Goal: Contribute content: Add original content to the website for others to see

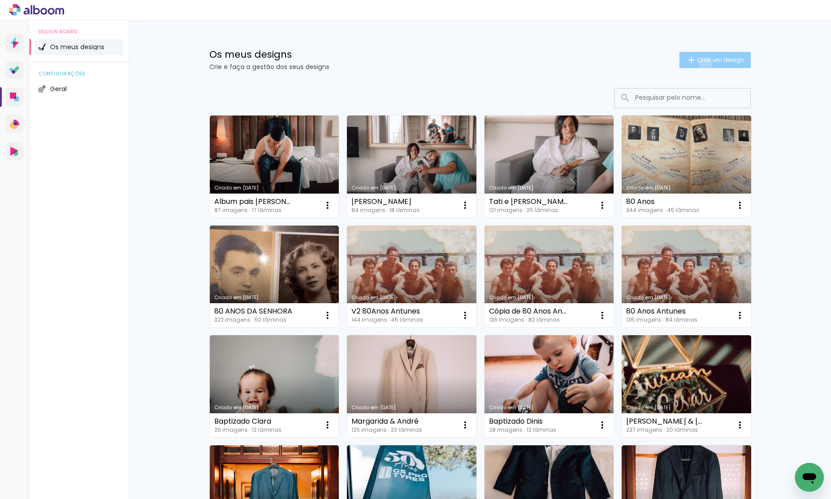
click at [700, 63] on span "Criar um design" at bounding box center [720, 60] width 47 height 6
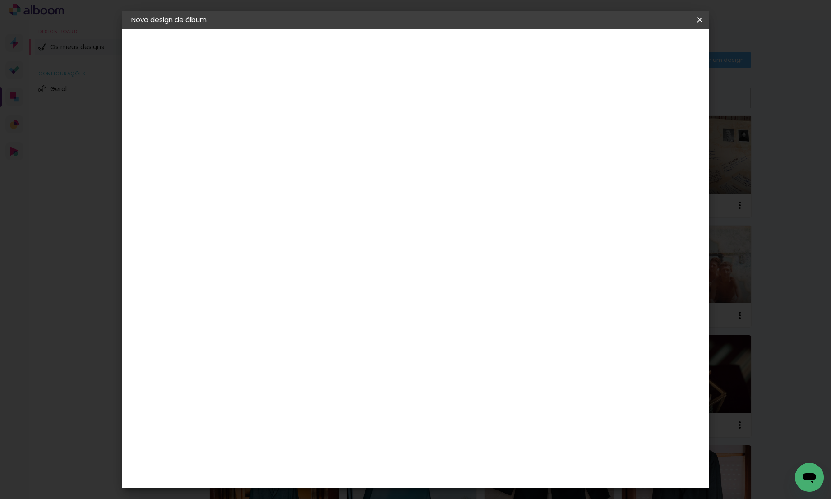
click at [279, 125] on input at bounding box center [279, 121] width 0 height 14
type input "!"
type input "1 Ano [PERSON_NAME]"
type paper-input "1 Ano [PERSON_NAME]"
click at [0, 0] on slot "Avançar" at bounding box center [0, 0] width 0 height 0
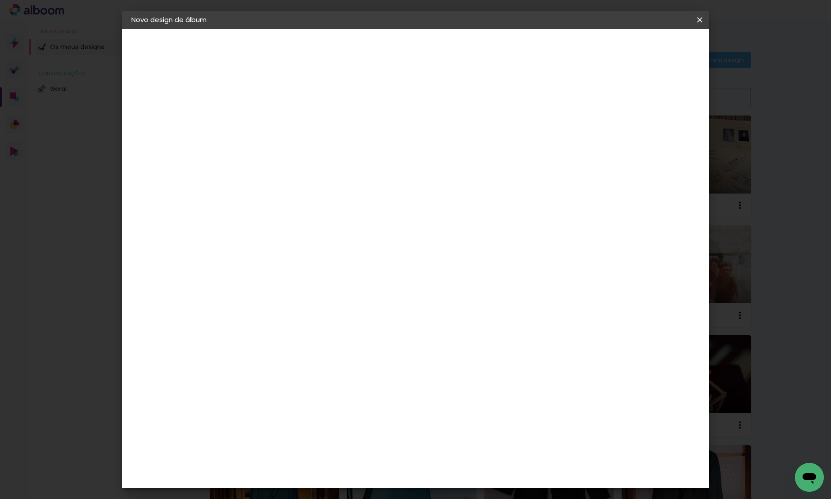
click at [332, 200] on div "DreambooksPro" at bounding box center [302, 203] width 59 height 7
click at [0, 0] on slot "Avançar" at bounding box center [0, 0] width 0 height 0
click at [314, 150] on input "text" at bounding box center [296, 157] width 35 height 14
click at [501, 145] on paper-item "Álbum" at bounding box center [474, 150] width 181 height 18
type input "Álbum"
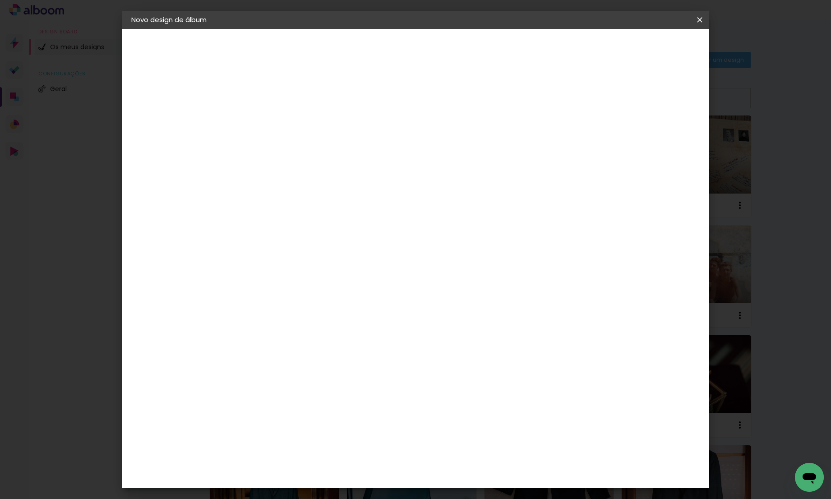
click at [340, 428] on span "25 × 25" at bounding box center [319, 437] width 42 height 19
click at [426, 53] on paper-button "Avançar" at bounding box center [404, 47] width 44 height 15
click at [644, 46] on span "Iniciar design" at bounding box center [623, 48] width 41 height 6
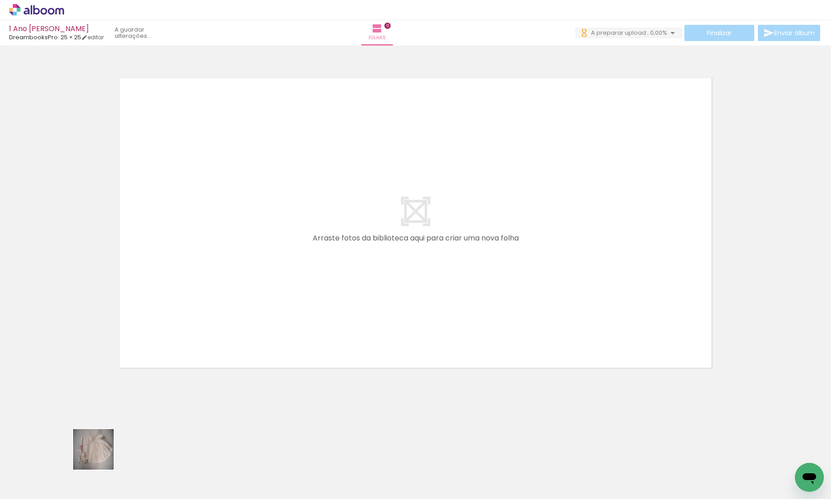
drag, startPoint x: 94, startPoint y: 466, endPoint x: 218, endPoint y: 329, distance: 185.0
click at [218, 329] on quentale-workspace at bounding box center [415, 249] width 831 height 499
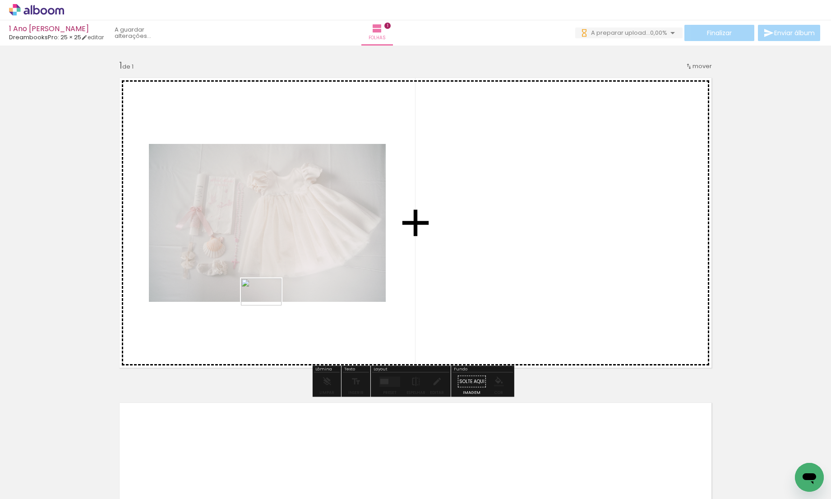
drag, startPoint x: 167, startPoint y: 477, endPoint x: 268, endPoint y: 306, distance: 199.1
click at [268, 306] on quentale-workspace at bounding box center [415, 249] width 831 height 499
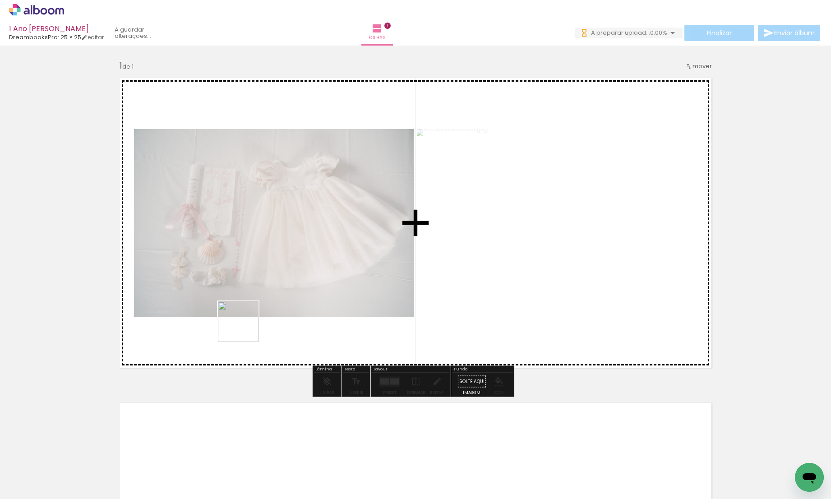
drag, startPoint x: 206, startPoint y: 474, endPoint x: 246, endPoint y: 325, distance: 154.1
click at [246, 325] on quentale-workspace at bounding box center [415, 249] width 831 height 499
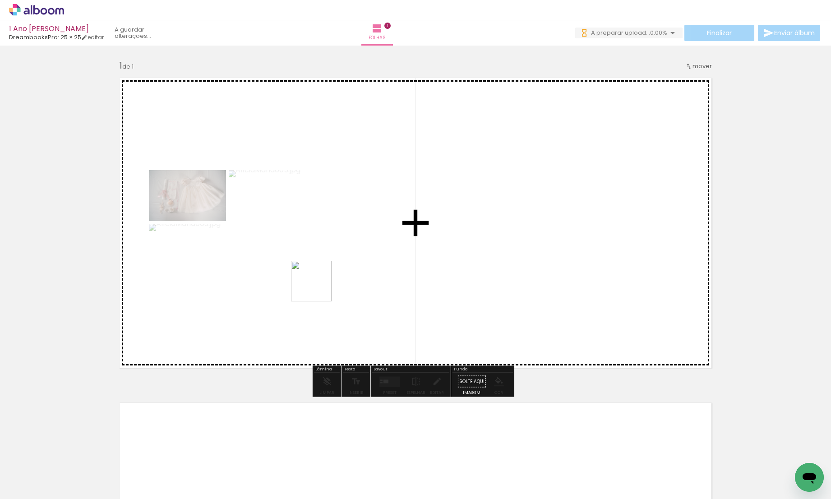
drag, startPoint x: 241, startPoint y: 462, endPoint x: 318, endPoint y: 288, distance: 190.7
click at [318, 288] on quentale-workspace at bounding box center [415, 249] width 831 height 499
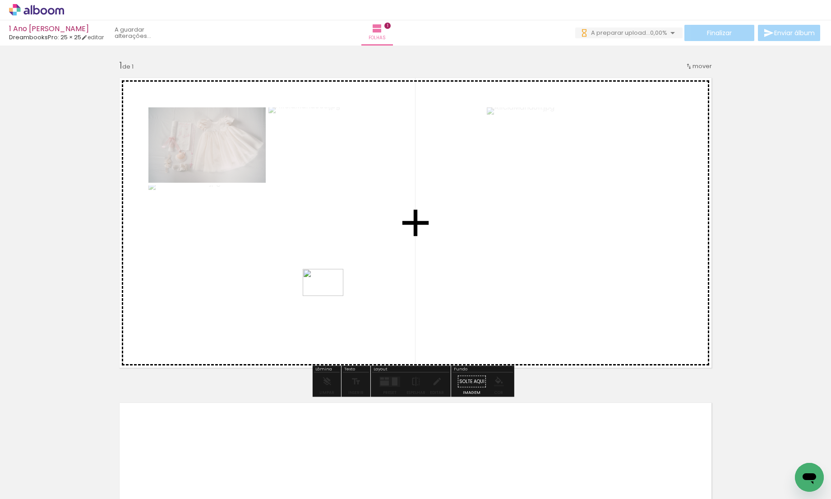
drag, startPoint x: 290, startPoint y: 467, endPoint x: 330, endPoint y: 295, distance: 176.6
click at [330, 295] on quentale-workspace at bounding box center [415, 249] width 831 height 499
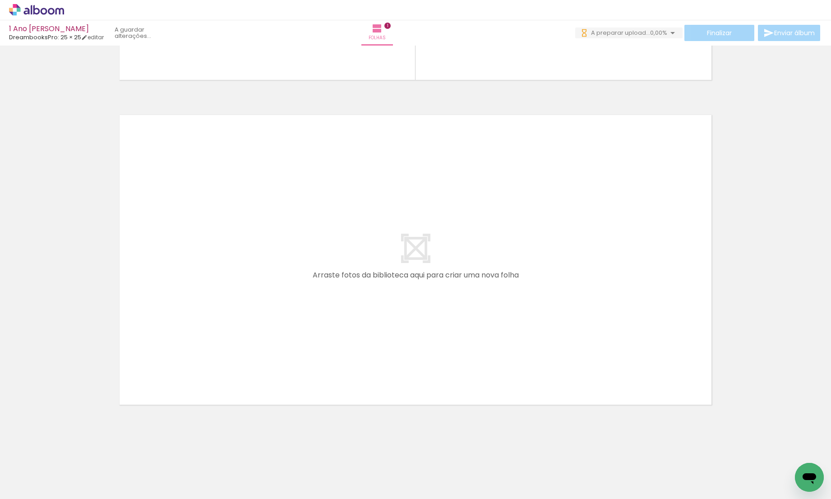
drag, startPoint x: 336, startPoint y: 464, endPoint x: 326, endPoint y: 336, distance: 128.6
click at [326, 336] on quentale-workspace at bounding box center [415, 249] width 831 height 499
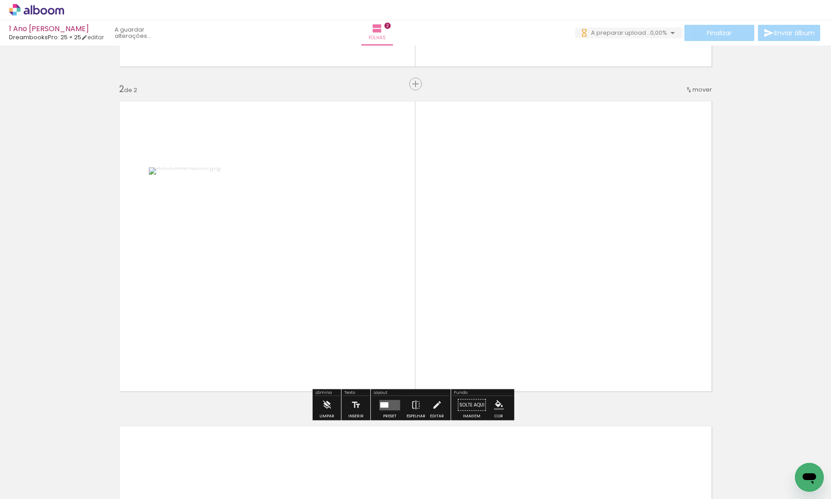
scroll to position [304, 0]
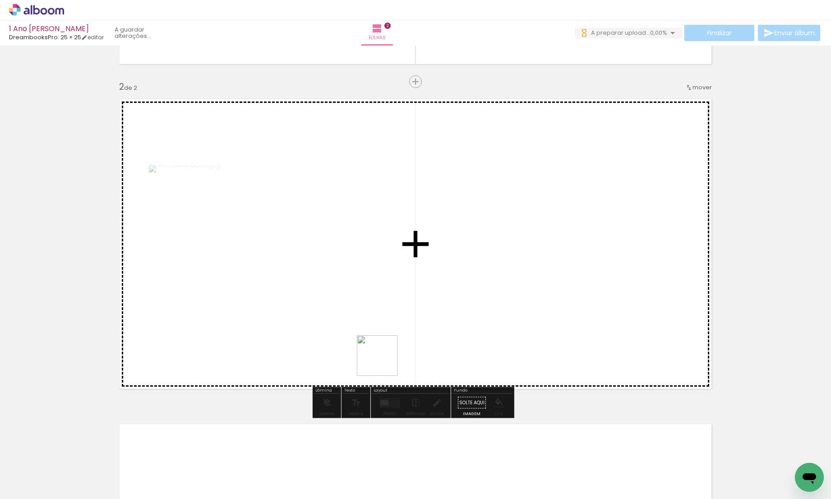
drag, startPoint x: 392, startPoint y: 478, endPoint x: 372, endPoint y: 290, distance: 189.2
click at [372, 291] on quentale-workspace at bounding box center [415, 249] width 831 height 499
drag, startPoint x: 440, startPoint y: 475, endPoint x: 447, endPoint y: 300, distance: 175.7
click at [447, 300] on quentale-workspace at bounding box center [415, 249] width 831 height 499
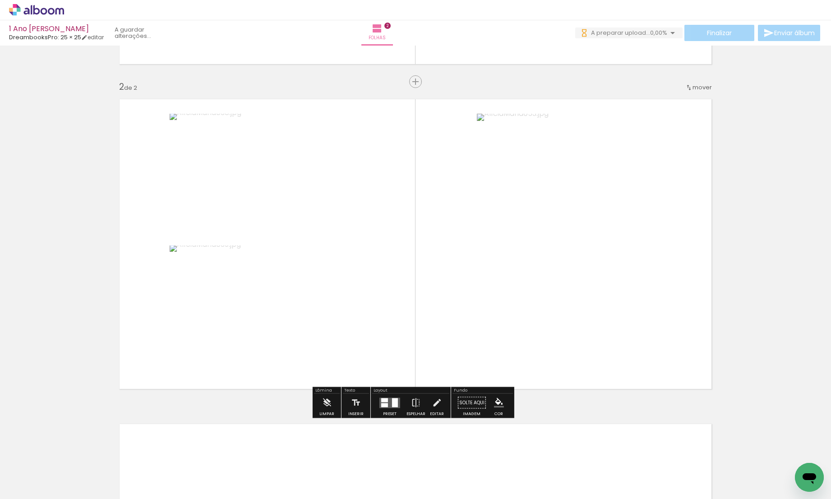
scroll to position [0, 0]
click at [392, 407] on div at bounding box center [395, 402] width 6 height 9
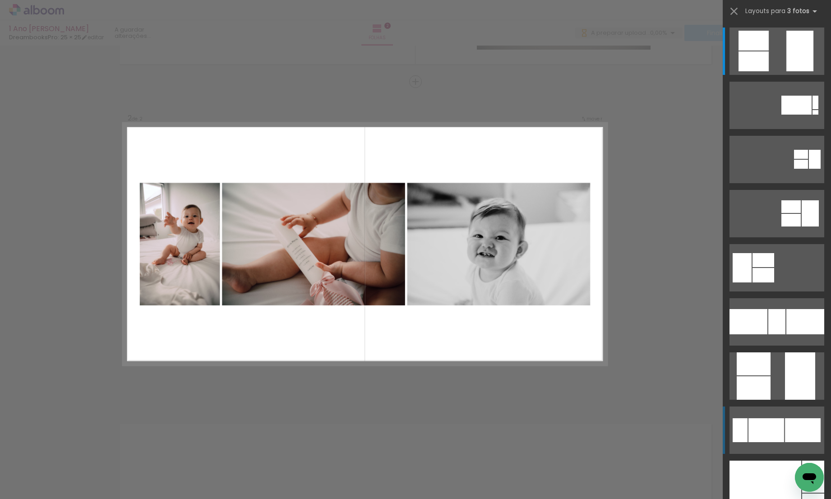
click at [769, 334] on div at bounding box center [777, 321] width 17 height 25
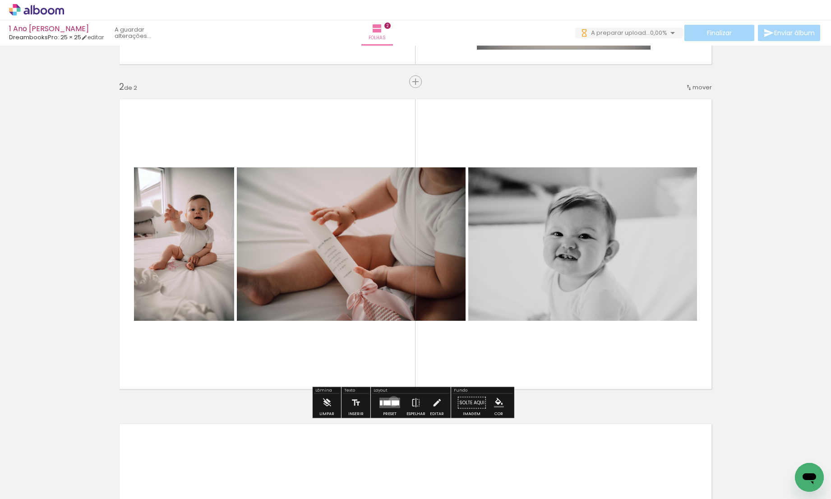
click at [392, 401] on div at bounding box center [396, 402] width 8 height 5
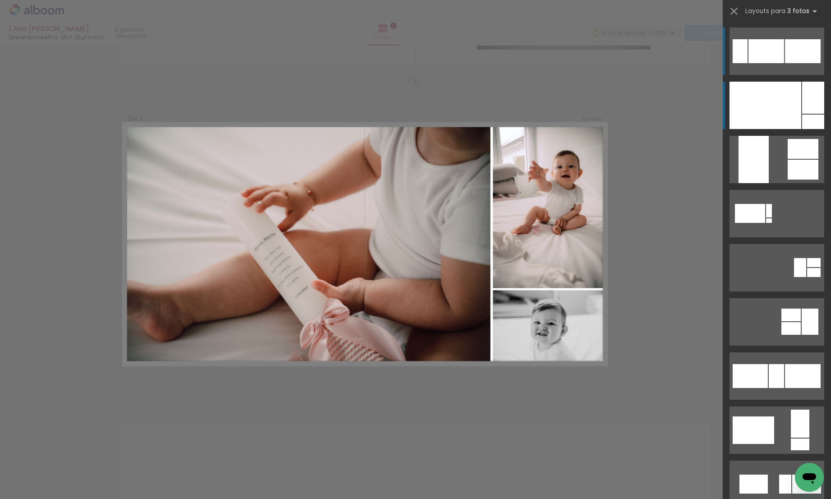
click at [785, 103] on div at bounding box center [766, 105] width 72 height 47
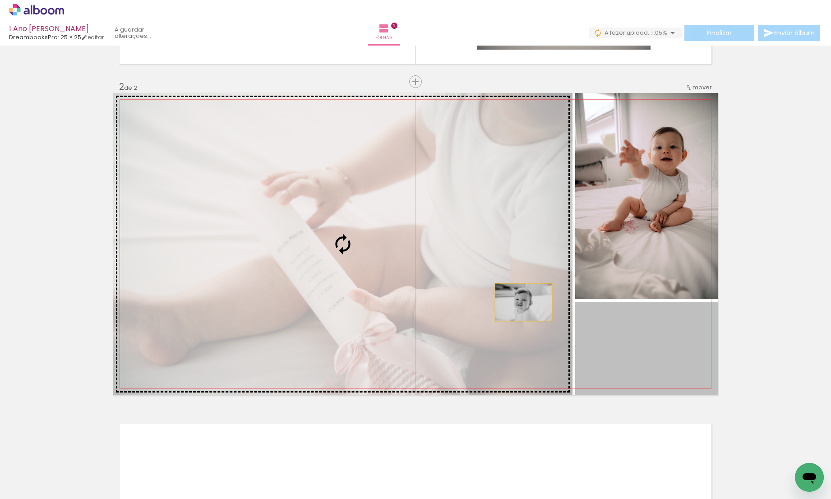
drag, startPoint x: 651, startPoint y: 345, endPoint x: 519, endPoint y: 302, distance: 139.3
click at [0, 0] on slot at bounding box center [0, 0] width 0 height 0
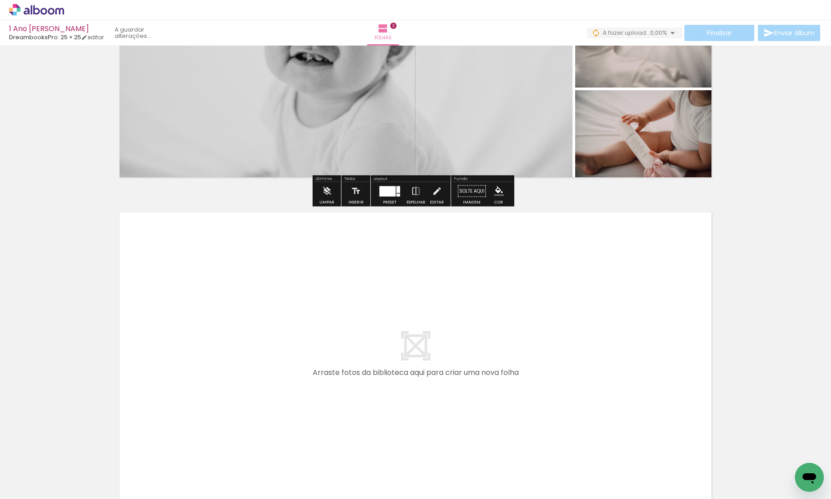
scroll to position [613, 0]
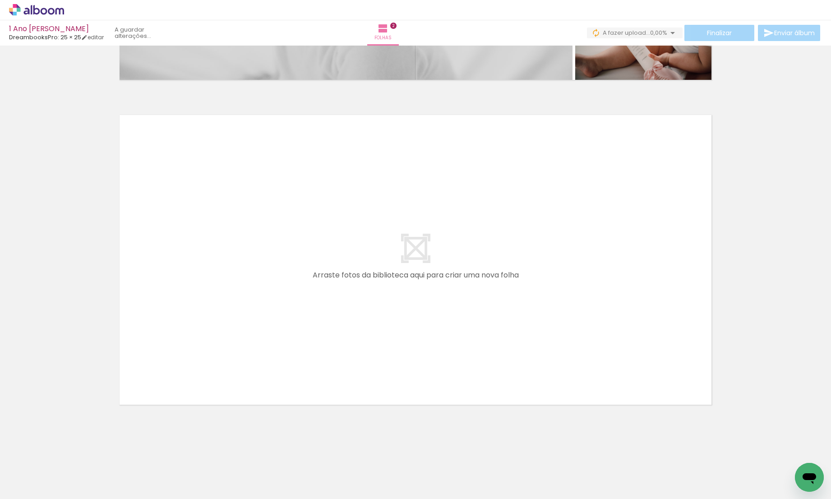
drag, startPoint x: 500, startPoint y: 474, endPoint x: 450, endPoint y: 370, distance: 115.3
click at [450, 370] on quentale-workspace at bounding box center [415, 249] width 831 height 499
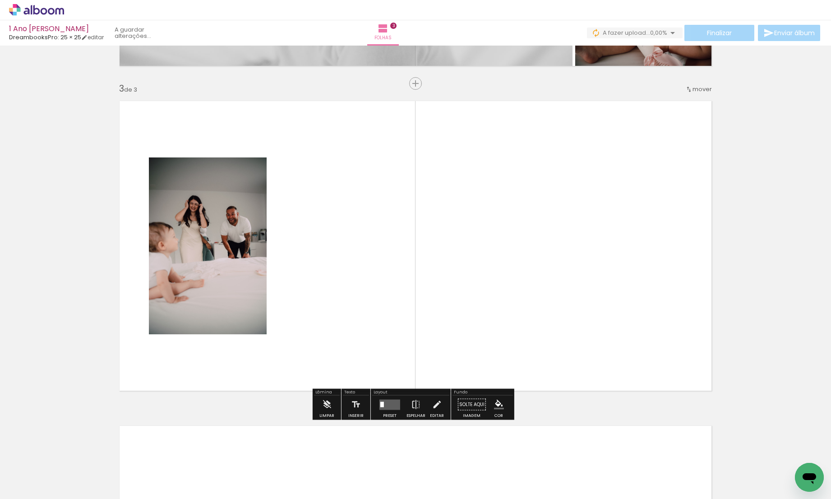
scroll to position [629, 0]
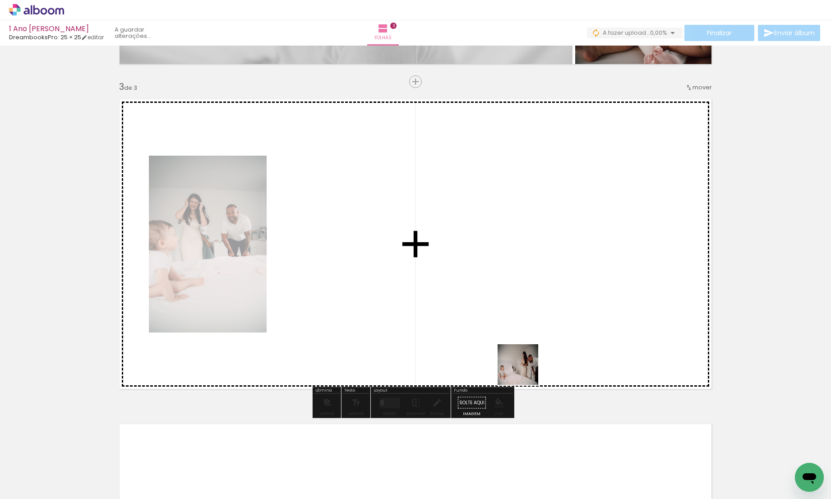
drag, startPoint x: 559, startPoint y: 480, endPoint x: 523, endPoint y: 363, distance: 121.8
click at [523, 363] on quentale-workspace at bounding box center [415, 249] width 831 height 499
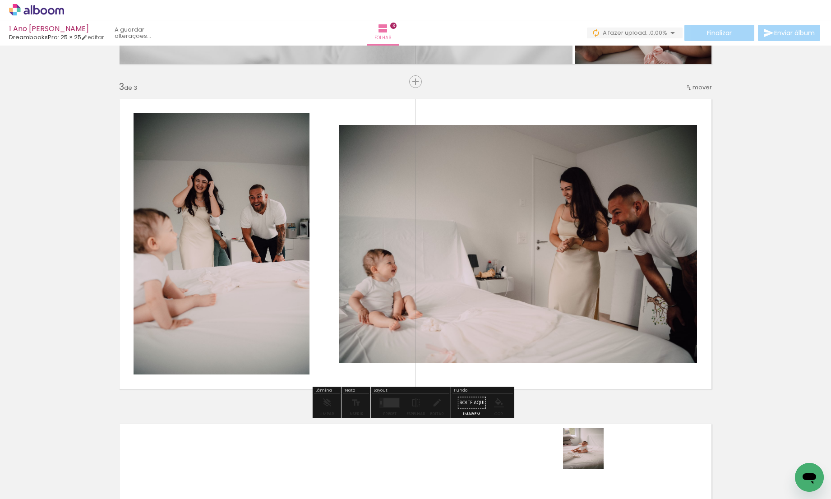
drag, startPoint x: 593, startPoint y: 476, endPoint x: 553, endPoint y: 343, distance: 138.8
click at [553, 343] on quentale-workspace at bounding box center [415, 249] width 831 height 499
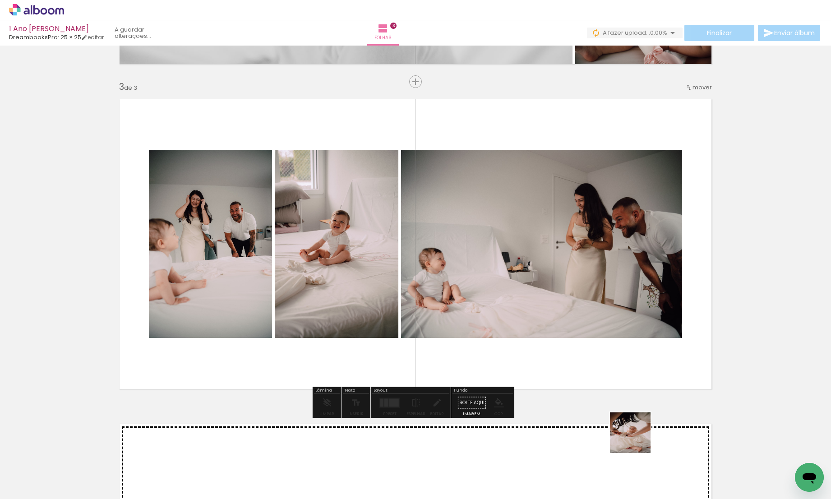
drag, startPoint x: 646, startPoint y: 476, endPoint x: 596, endPoint y: 322, distance: 161.7
click at [596, 322] on quentale-workspace at bounding box center [415, 249] width 831 height 499
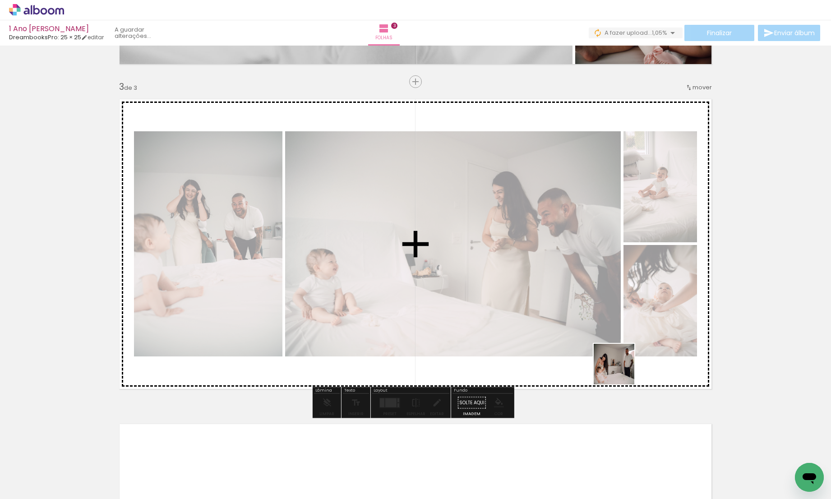
drag, startPoint x: 695, startPoint y: 479, endPoint x: 594, endPoint y: 326, distance: 183.1
click at [594, 326] on quentale-workspace at bounding box center [415, 249] width 831 height 499
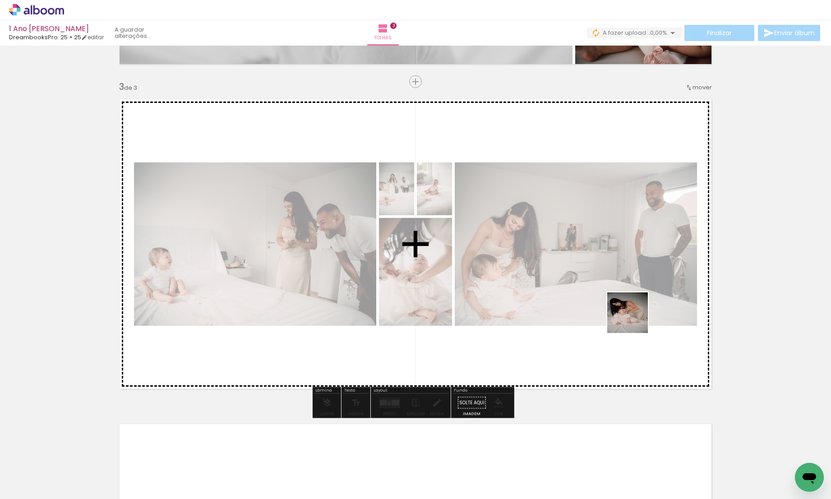
drag, startPoint x: 744, startPoint y: 481, endPoint x: 633, endPoint y: 314, distance: 200.4
click at [633, 314] on quentale-workspace at bounding box center [415, 249] width 831 height 499
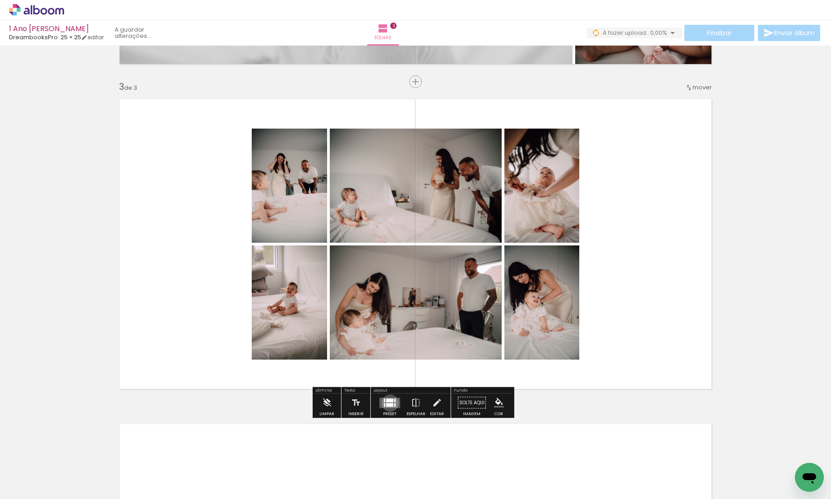
click at [388, 403] on div at bounding box center [389, 405] width 7 height 4
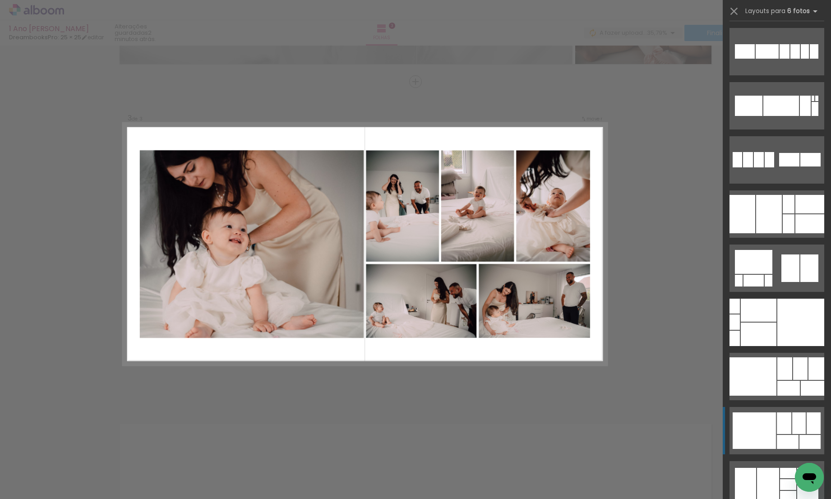
scroll to position [2783, 0]
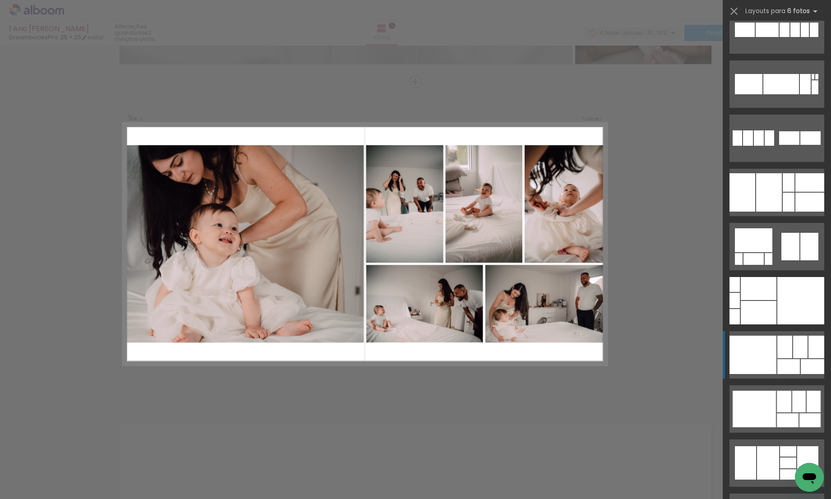
click at [740, 292] on div at bounding box center [735, 284] width 10 height 15
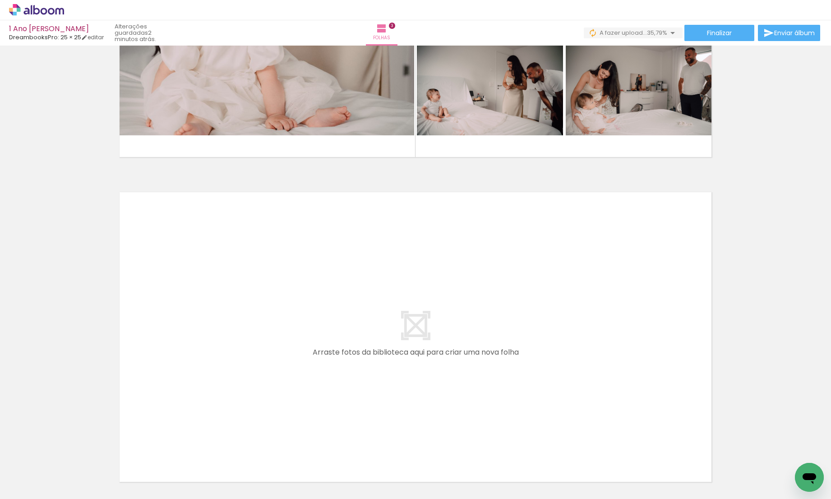
scroll to position [0, 705]
drag, startPoint x: 139, startPoint y: 496, endPoint x: 254, endPoint y: 484, distance: 115.7
click at [74, 484] on iron-horizontal-list at bounding box center [65, 471] width 18 height 56
click at [142, 361] on quentale-workspace at bounding box center [415, 249] width 831 height 499
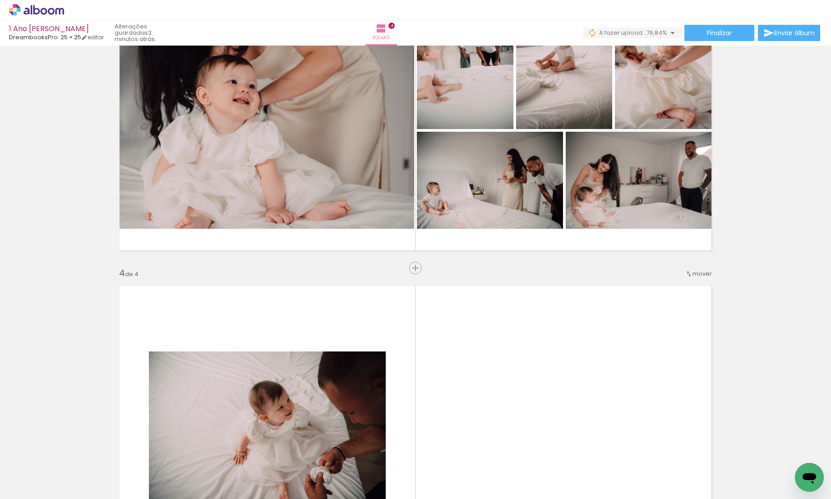
scroll to position [791, 0]
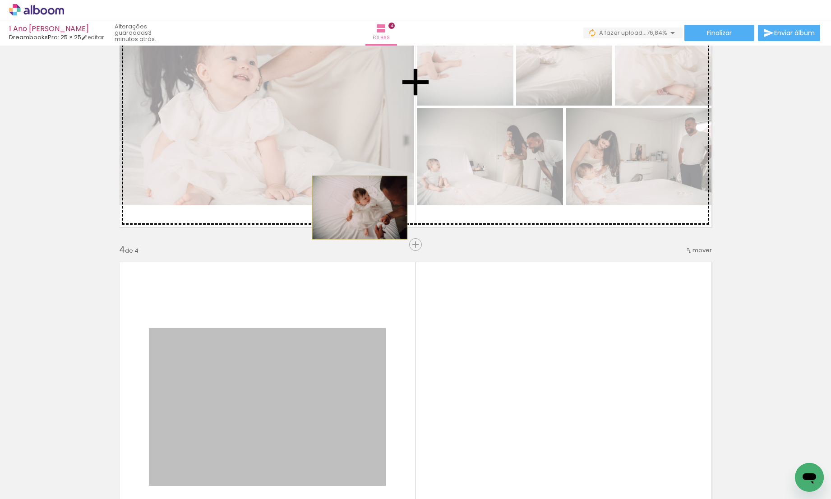
drag, startPoint x: 263, startPoint y: 391, endPoint x: 357, endPoint y: 208, distance: 205.7
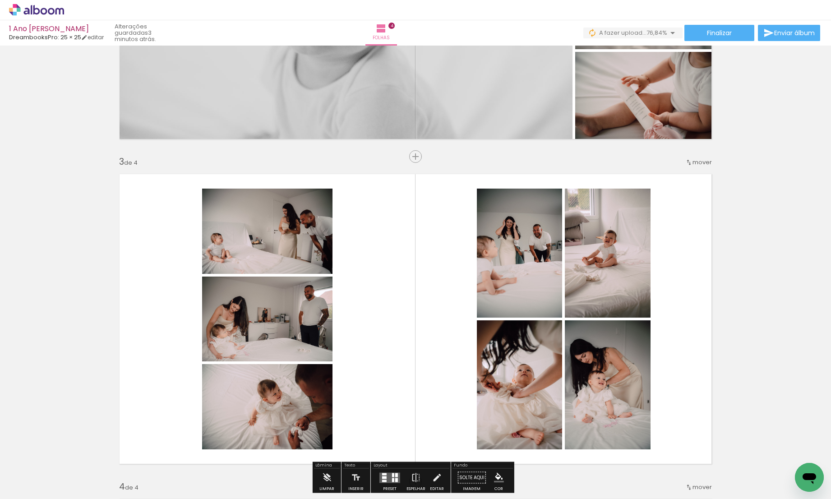
scroll to position [682, 0]
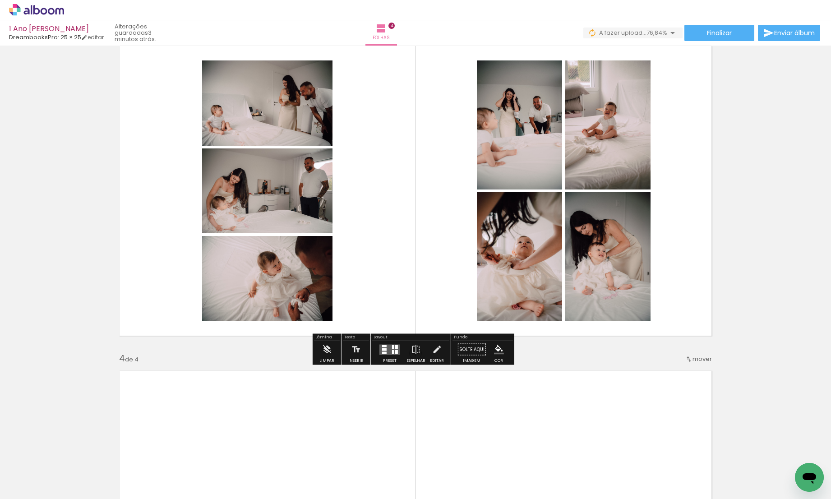
click at [385, 352] on div at bounding box center [384, 353] width 5 height 2
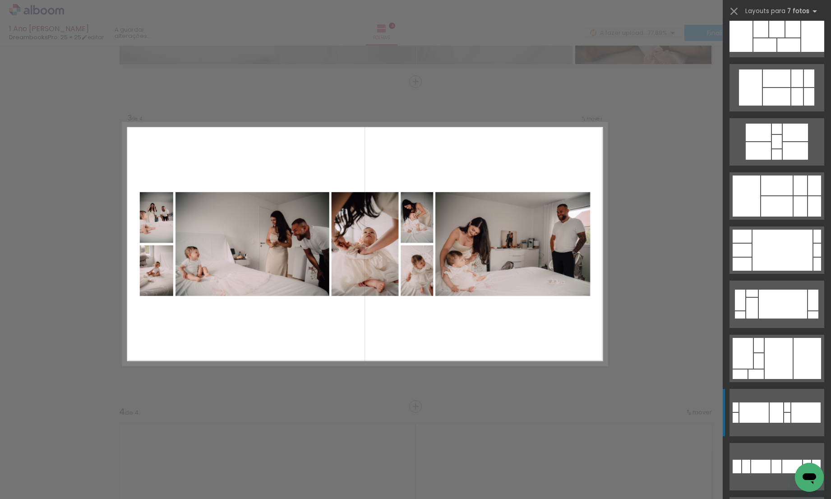
scroll to position [2450, 0]
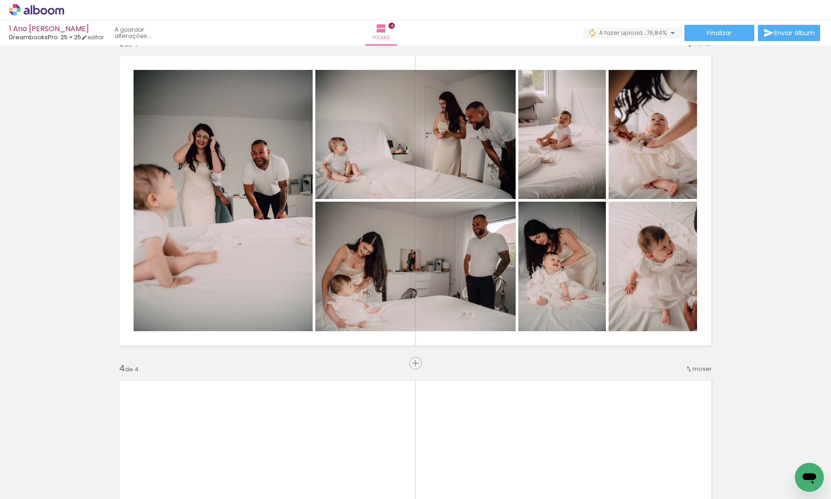
scroll to position [674, 0]
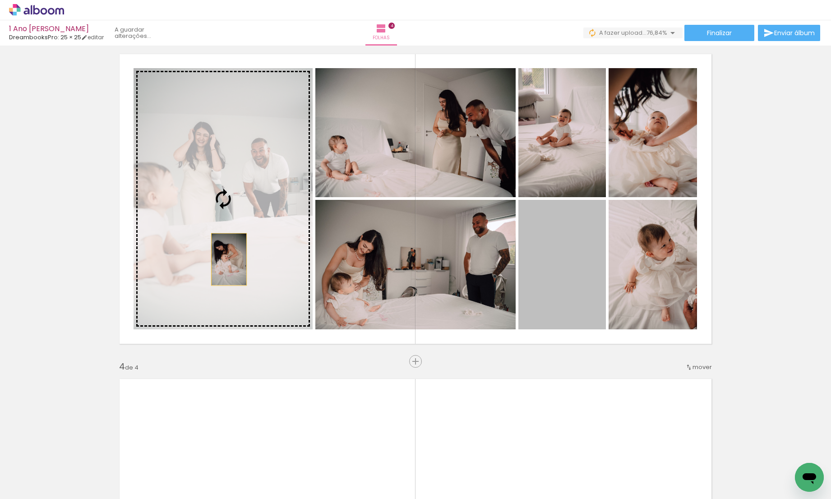
drag, startPoint x: 547, startPoint y: 304, endPoint x: 226, endPoint y: 260, distance: 323.9
click at [0, 0] on slot at bounding box center [0, 0] width 0 height 0
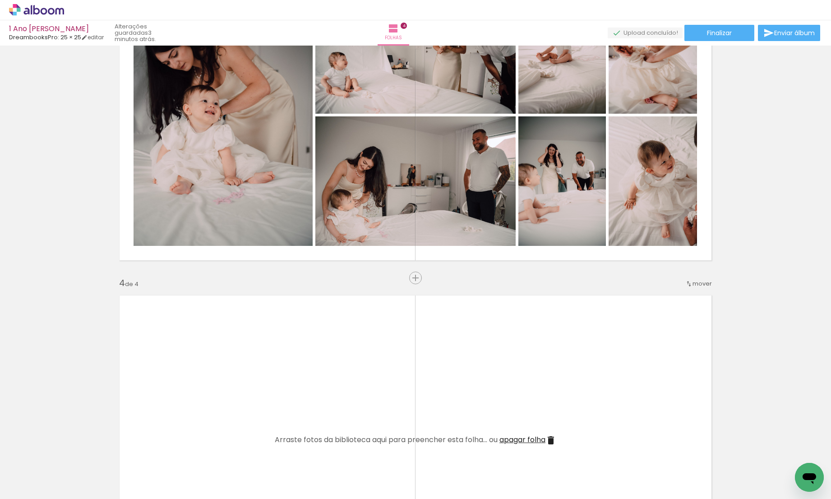
scroll to position [1008, 0]
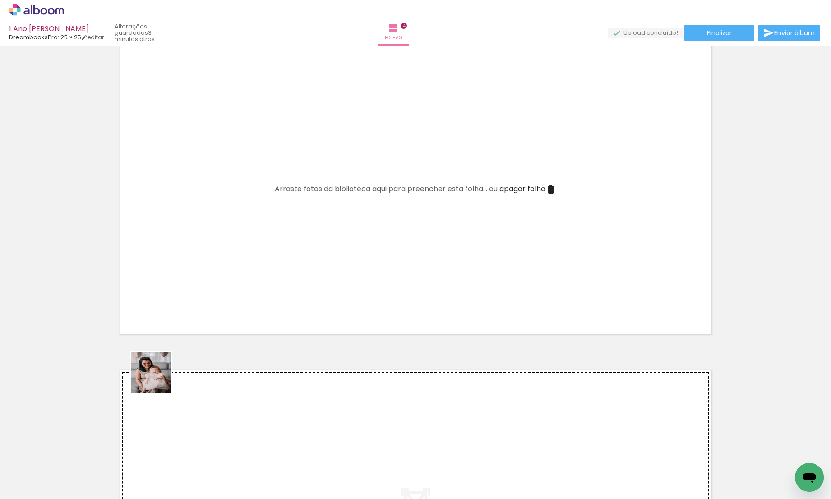
drag, startPoint x: 140, startPoint y: 469, endPoint x: 164, endPoint y: 371, distance: 101.3
click at [164, 361] on quentale-workspace at bounding box center [415, 249] width 831 height 499
drag, startPoint x: 156, startPoint y: 477, endPoint x: 194, endPoint y: 333, distance: 148.9
click at [194, 333] on quentale-workspace at bounding box center [415, 249] width 831 height 499
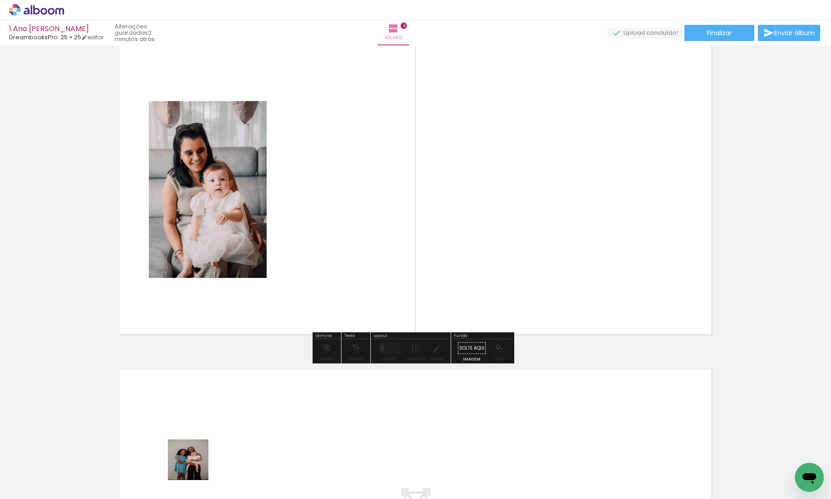
drag, startPoint x: 192, startPoint y: 475, endPoint x: 237, endPoint y: 318, distance: 163.8
click at [237, 318] on quentale-workspace at bounding box center [415, 249] width 831 height 499
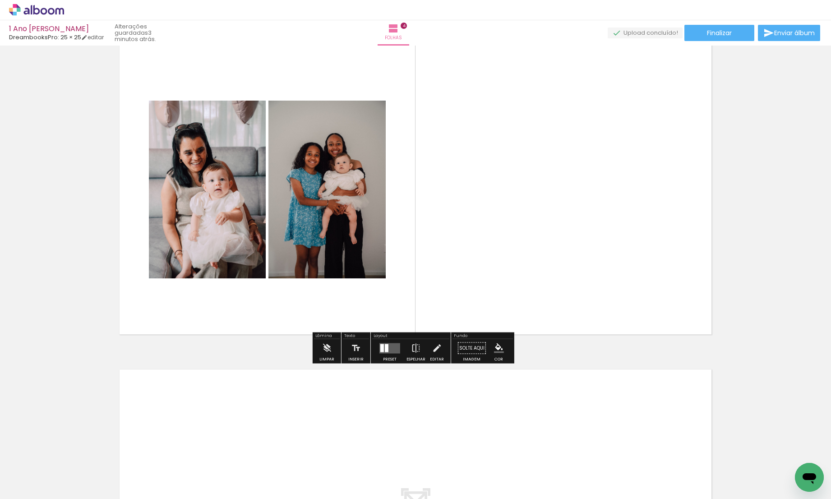
drag, startPoint x: 246, startPoint y: 482, endPoint x: 288, endPoint y: 319, distance: 168.2
click at [288, 319] on quentale-workspace at bounding box center [415, 249] width 831 height 499
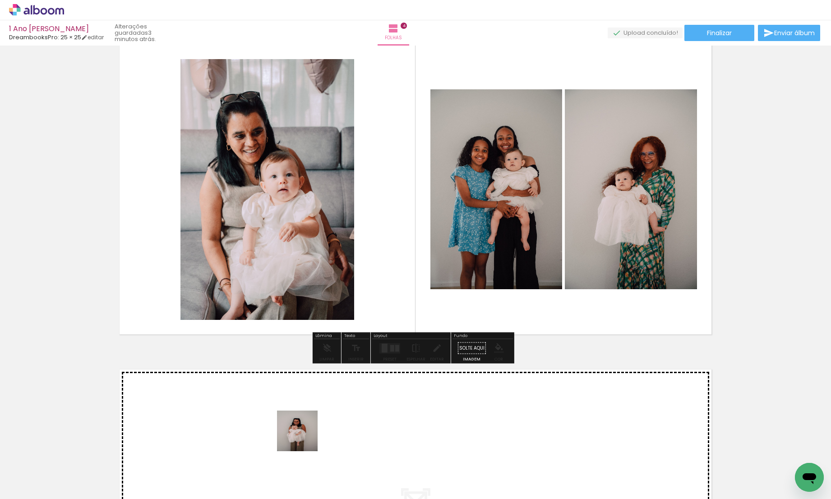
drag, startPoint x: 296, startPoint y: 468, endPoint x: 333, endPoint y: 329, distance: 143.8
click at [333, 329] on quentale-workspace at bounding box center [415, 249] width 831 height 499
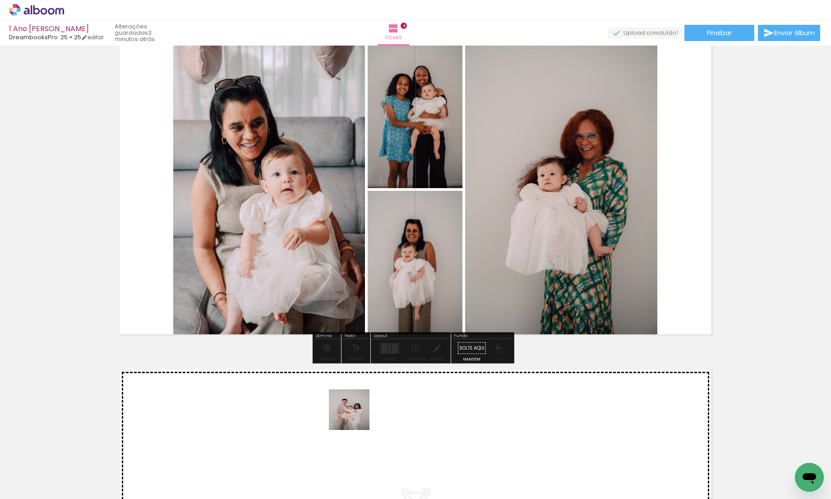
drag, startPoint x: 354, startPoint y: 443, endPoint x: 367, endPoint y: 314, distance: 129.7
click at [367, 314] on quentale-workspace at bounding box center [415, 249] width 831 height 499
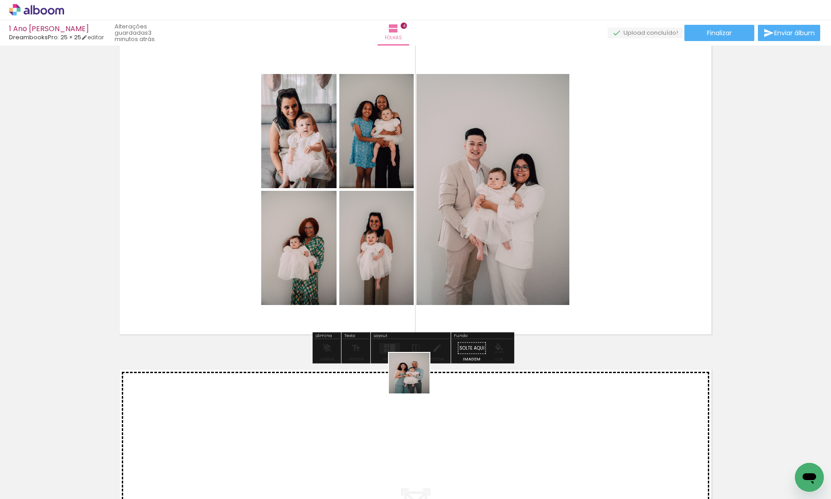
drag, startPoint x: 400, startPoint y: 479, endPoint x: 433, endPoint y: 323, distance: 159.5
click at [433, 323] on quentale-workspace at bounding box center [415, 249] width 831 height 499
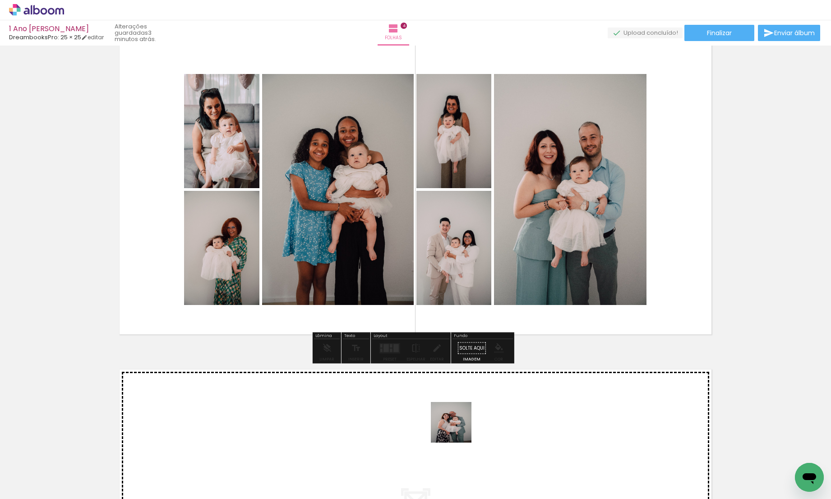
drag, startPoint x: 454, startPoint y: 481, endPoint x: 486, endPoint y: 301, distance: 182.4
click at [486, 301] on quentale-workspace at bounding box center [415, 249] width 831 height 499
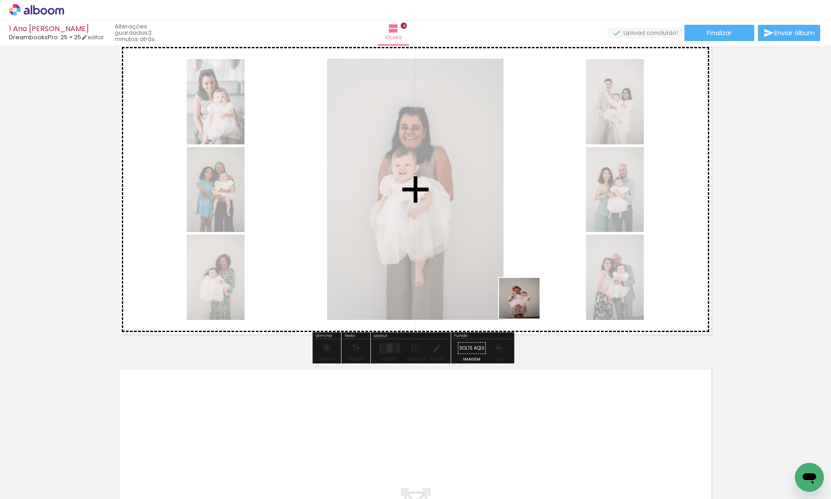
drag, startPoint x: 501, startPoint y: 484, endPoint x: 538, endPoint y: 266, distance: 221.7
click at [538, 266] on quentale-workspace at bounding box center [415, 249] width 831 height 499
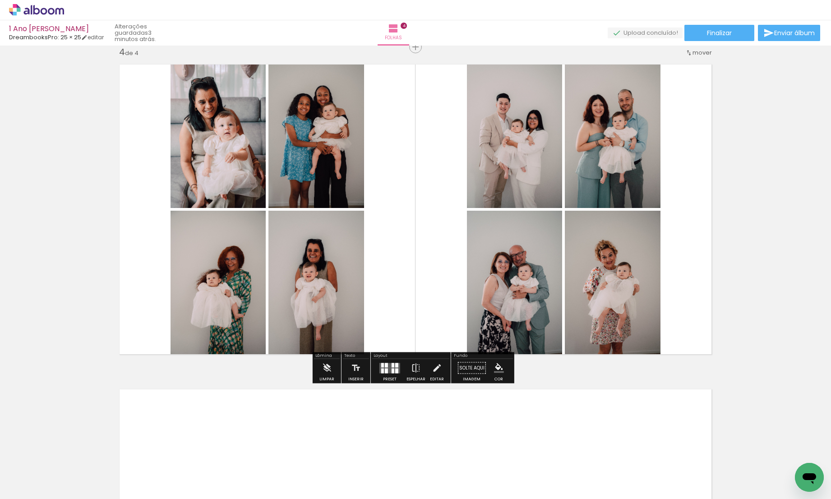
scroll to position [990, 0]
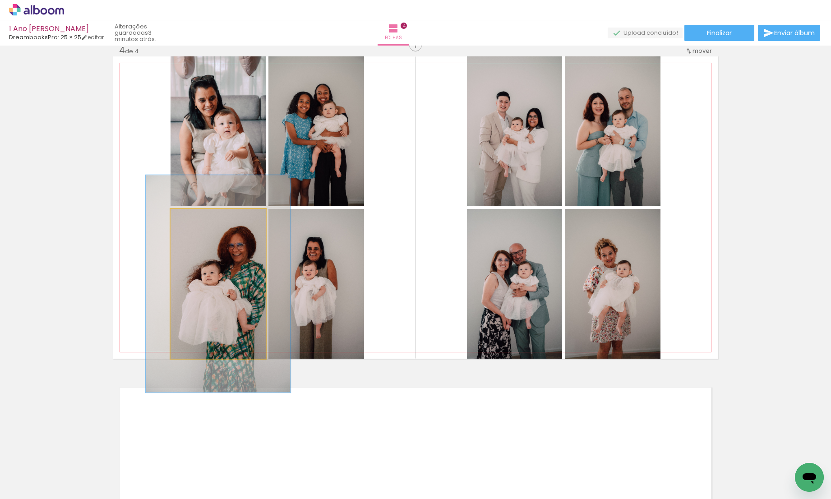
drag, startPoint x: 195, startPoint y: 221, endPoint x: 204, endPoint y: 221, distance: 9.9
type paper-slider "145"
click at [204, 221] on div at bounding box center [206, 218] width 14 height 14
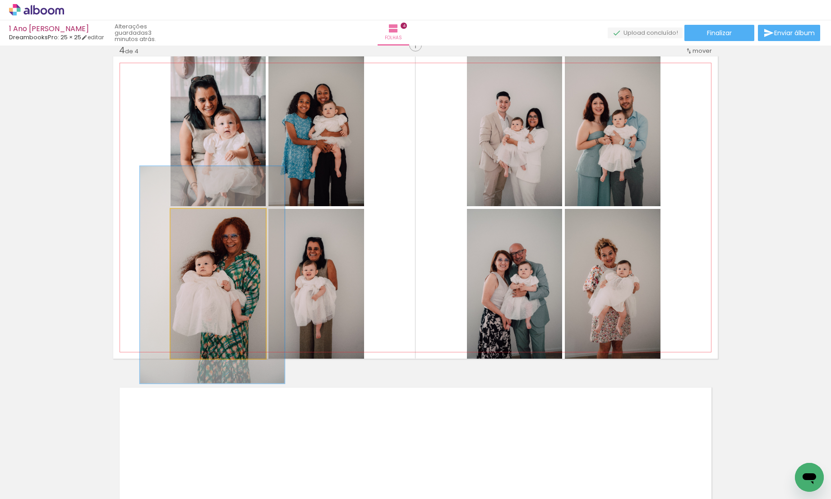
drag, startPoint x: 225, startPoint y: 295, endPoint x: 222, endPoint y: 287, distance: 8.9
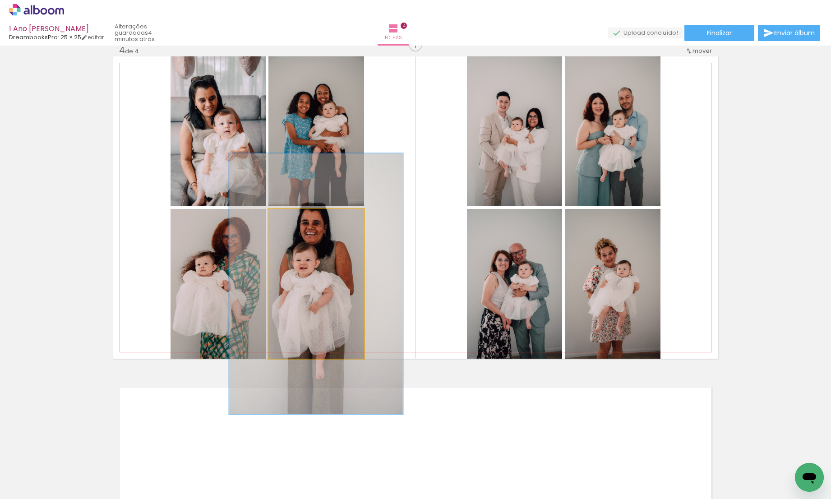
drag, startPoint x: 289, startPoint y: 218, endPoint x: 311, endPoint y: 223, distance: 21.9
type paper-slider "174"
click at [311, 223] on div at bounding box center [313, 218] width 14 height 14
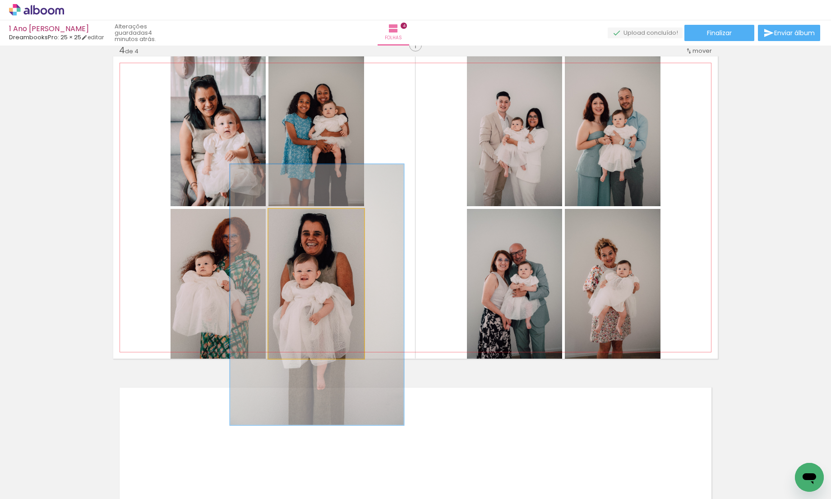
drag, startPoint x: 325, startPoint y: 328, endPoint x: 325, endPoint y: 338, distance: 10.9
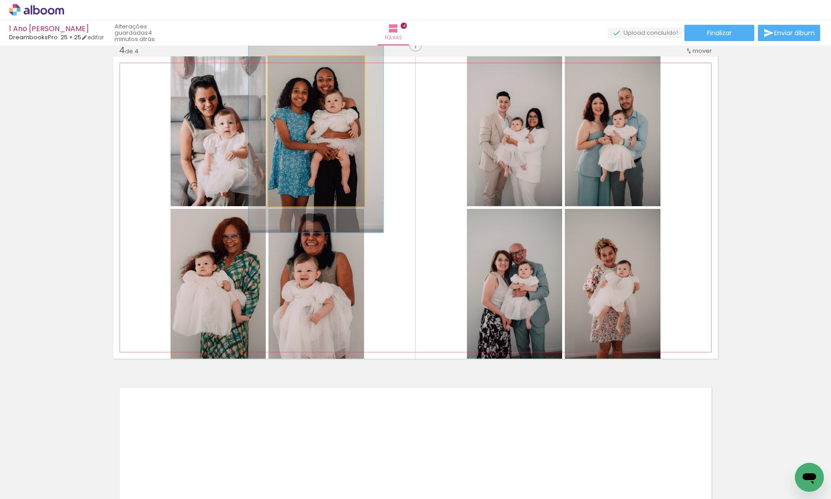
drag, startPoint x: 286, startPoint y: 65, endPoint x: 297, endPoint y: 65, distance: 10.8
type paper-slider "135"
click at [297, 65] on div at bounding box center [301, 66] width 8 height 8
click at [305, 137] on quentale-photo at bounding box center [317, 131] width 96 height 150
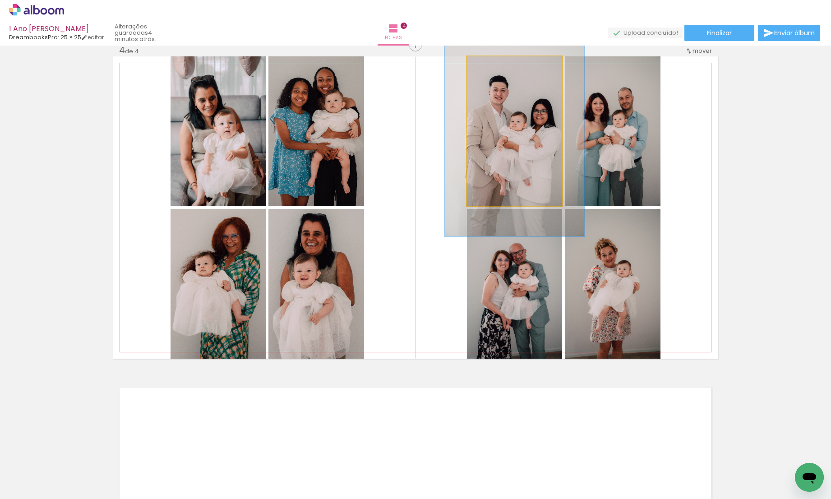
drag, startPoint x: 487, startPoint y: 65, endPoint x: 500, endPoint y: 65, distance: 12.6
type paper-slider "140"
click at [500, 65] on div at bounding box center [501, 66] width 8 height 8
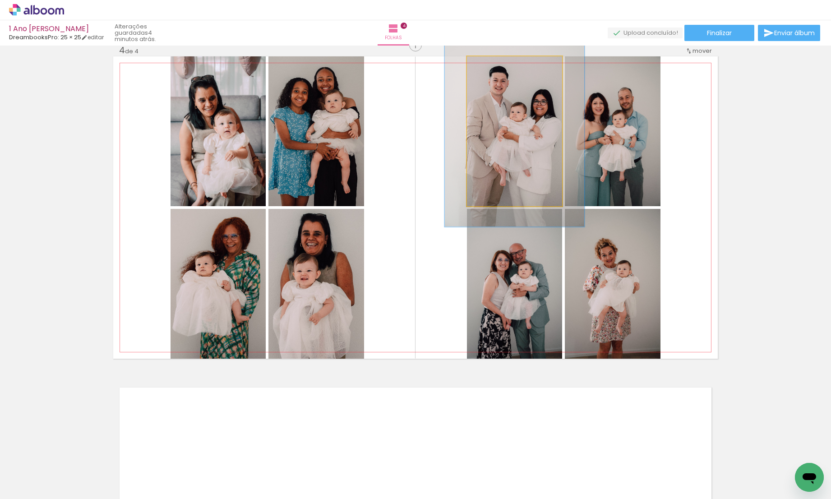
drag, startPoint x: 502, startPoint y: 142, endPoint x: 501, endPoint y: 133, distance: 9.5
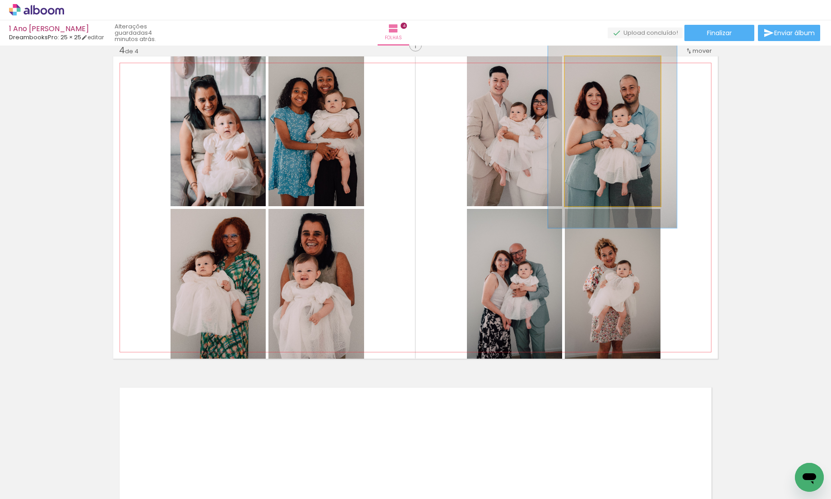
drag, startPoint x: 583, startPoint y: 65, endPoint x: 592, endPoint y: 65, distance: 9.0
type paper-slider "129"
click at [592, 65] on div at bounding box center [595, 66] width 8 height 8
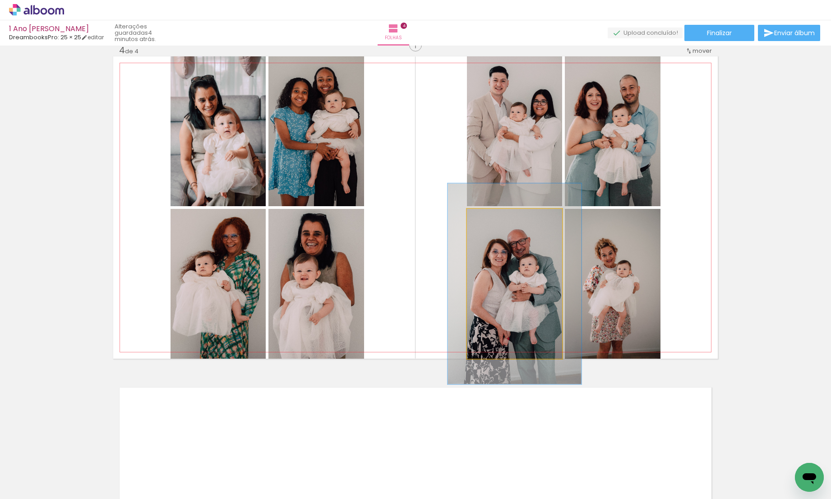
drag, startPoint x: 484, startPoint y: 218, endPoint x: 495, endPoint y: 218, distance: 10.8
type paper-slider "134"
click at [495, 218] on div at bounding box center [499, 218] width 8 height 8
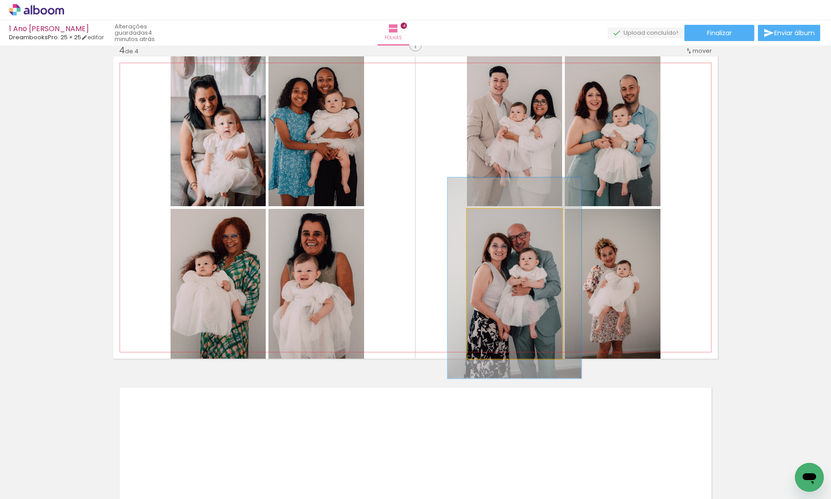
drag, startPoint x: 501, startPoint y: 295, endPoint x: 501, endPoint y: 289, distance: 5.9
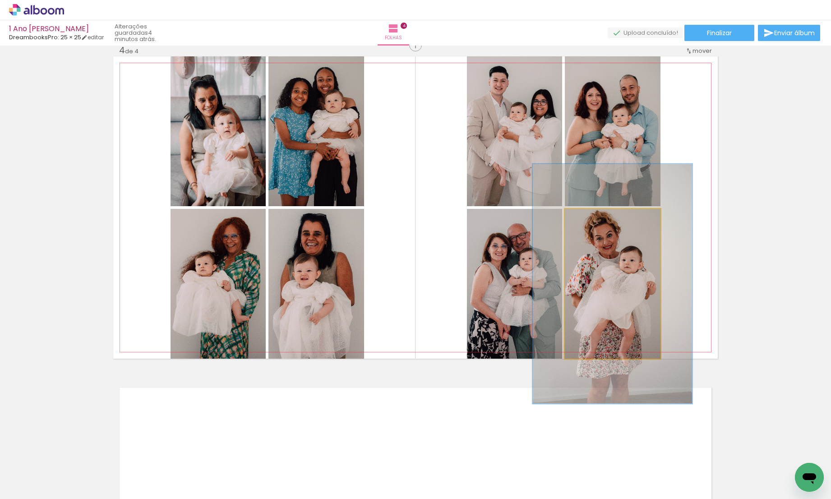
drag, startPoint x: 586, startPoint y: 219, endPoint x: 605, endPoint y: 218, distance: 19.0
type paper-slider "160"
click at [605, 218] on div at bounding box center [605, 218] width 14 height 14
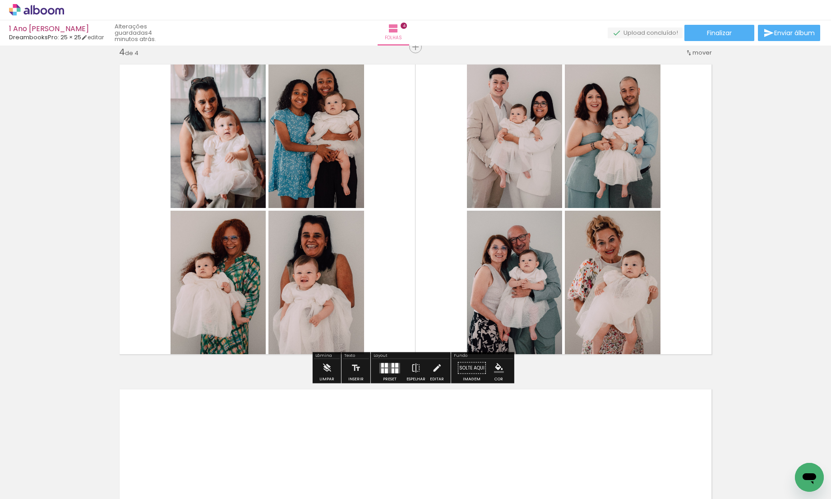
scroll to position [903, 0]
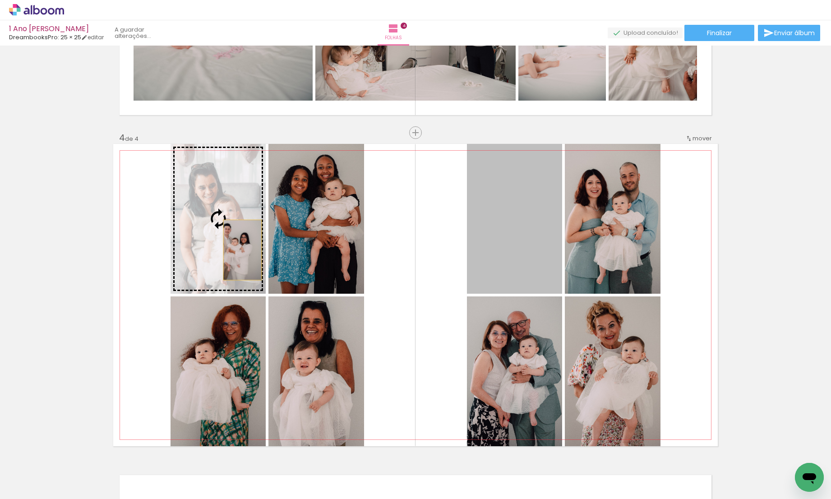
drag, startPoint x: 515, startPoint y: 261, endPoint x: 239, endPoint y: 250, distance: 276.9
click at [0, 0] on slot at bounding box center [0, 0] width 0 height 0
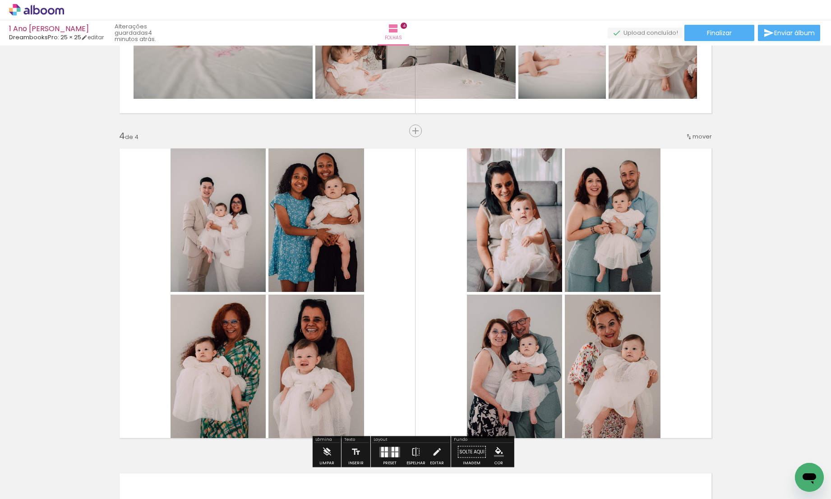
scroll to position [906, 0]
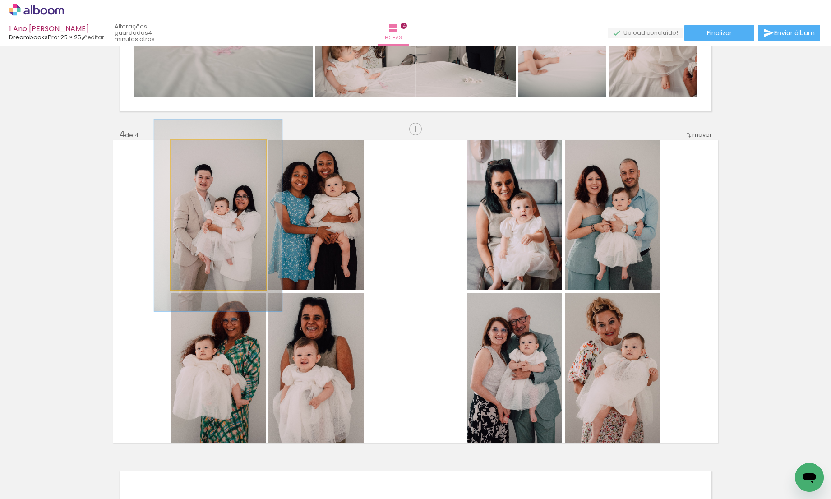
drag, startPoint x: 190, startPoint y: 148, endPoint x: 199, endPoint y: 149, distance: 9.1
type paper-slider "128"
click at [199, 149] on div at bounding box center [201, 150] width 8 height 8
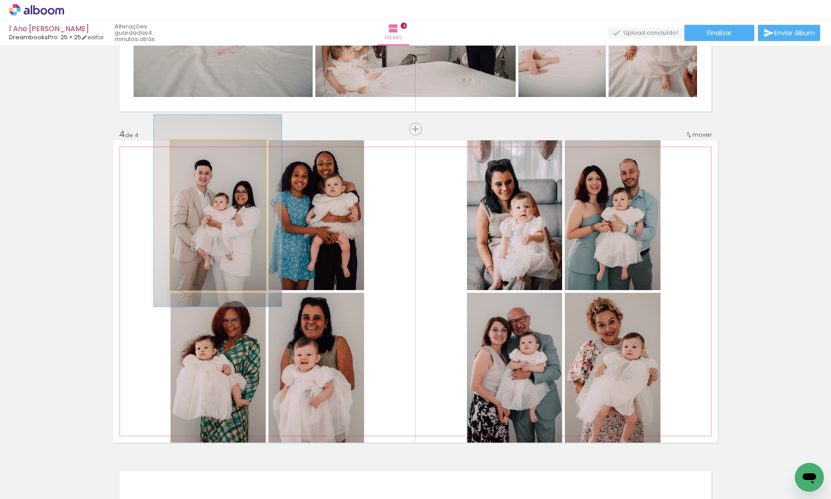
drag, startPoint x: 197, startPoint y: 207, endPoint x: 197, endPoint y: 203, distance: 4.5
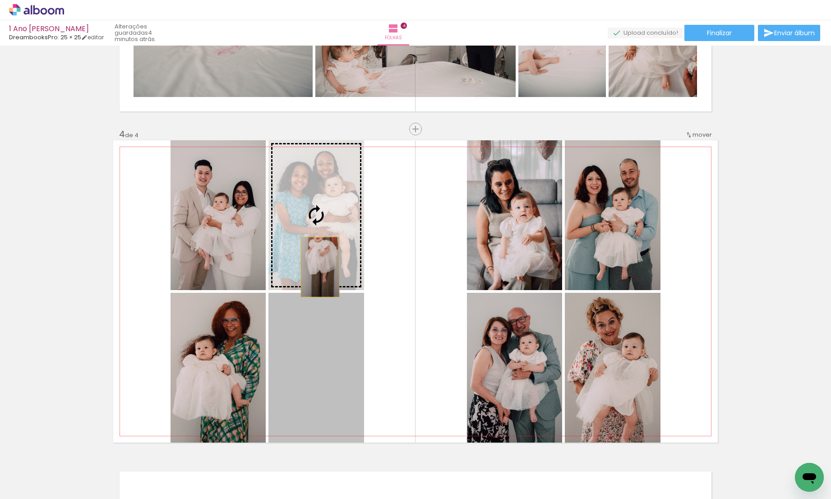
drag, startPoint x: 310, startPoint y: 378, endPoint x: 317, endPoint y: 267, distance: 111.3
click at [0, 0] on slot at bounding box center [0, 0] width 0 height 0
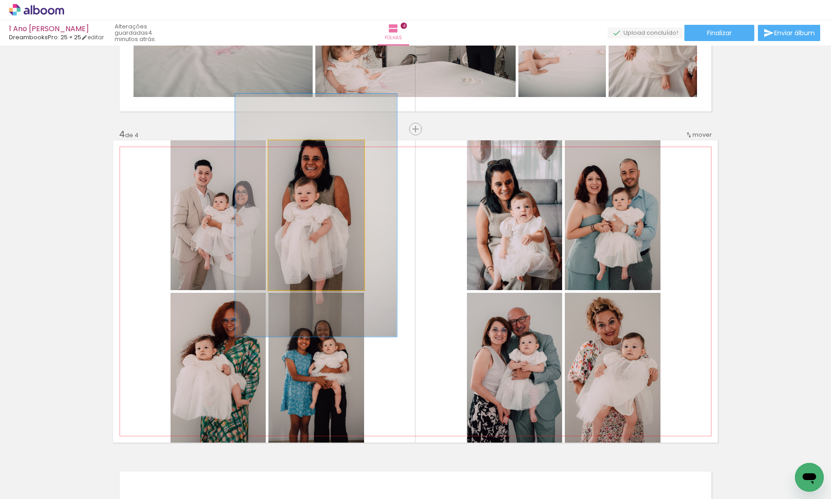
drag, startPoint x: 288, startPoint y: 148, endPoint x: 308, endPoint y: 149, distance: 19.9
type paper-slider "162"
click at [308, 149] on div at bounding box center [310, 150] width 8 height 8
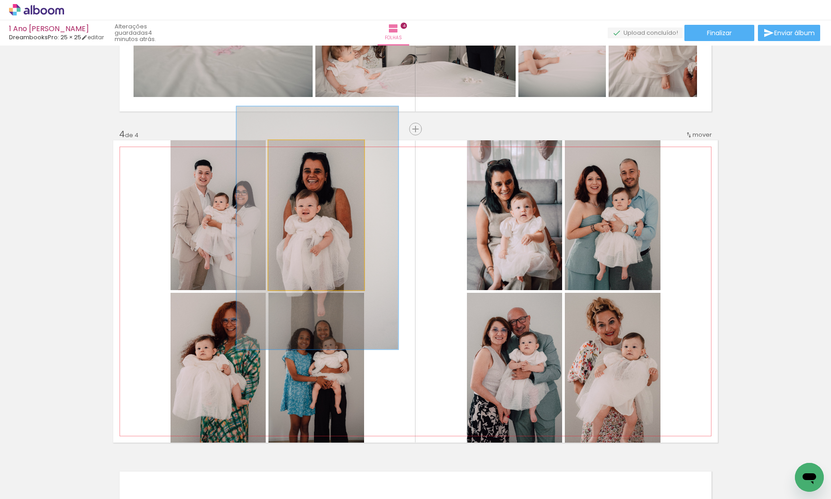
drag, startPoint x: 315, startPoint y: 208, endPoint x: 315, endPoint y: 218, distance: 10.0
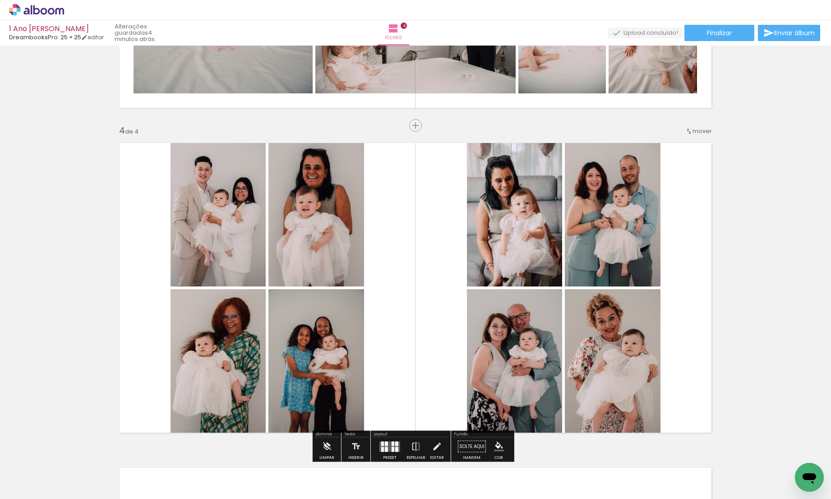
scroll to position [933, 0]
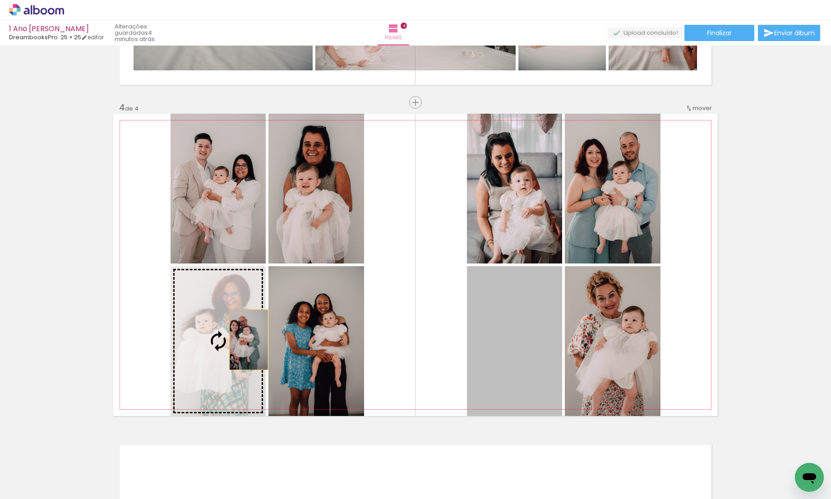
drag, startPoint x: 511, startPoint y: 346, endPoint x: 245, endPoint y: 340, distance: 266.4
click at [0, 0] on slot at bounding box center [0, 0] width 0 height 0
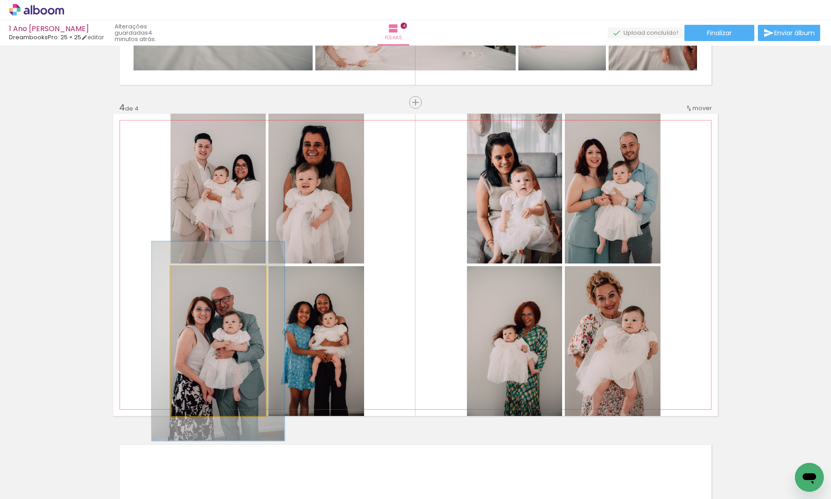
drag, startPoint x: 191, startPoint y: 276, endPoint x: 200, endPoint y: 275, distance: 9.1
type paper-slider "133"
click at [200, 275] on div at bounding box center [203, 276] width 8 height 8
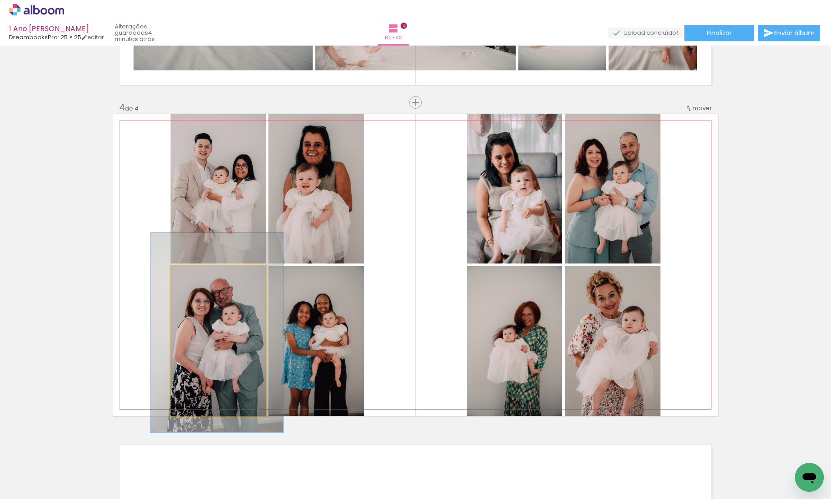
drag, startPoint x: 209, startPoint y: 343, endPoint x: 208, endPoint y: 335, distance: 8.6
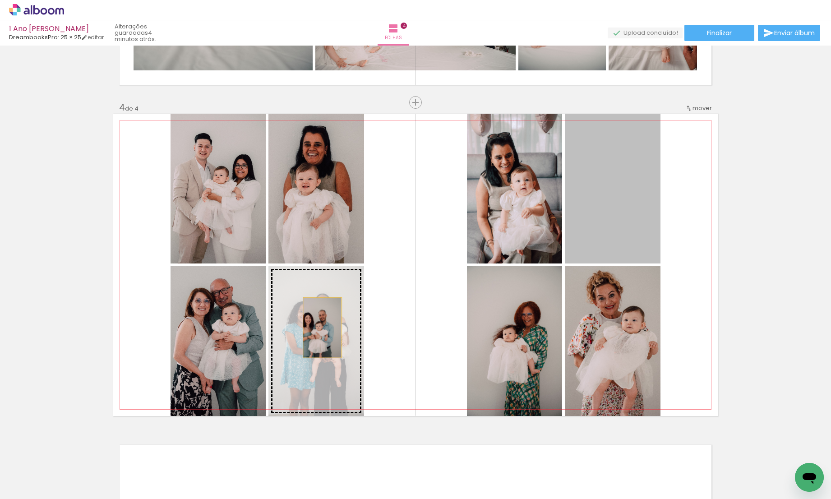
drag, startPoint x: 594, startPoint y: 223, endPoint x: 319, endPoint y: 328, distance: 294.1
click at [0, 0] on slot at bounding box center [0, 0] width 0 height 0
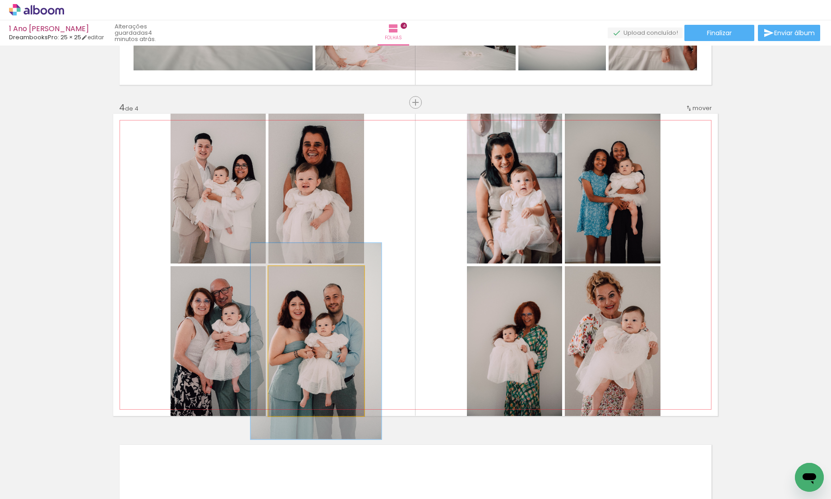
drag, startPoint x: 288, startPoint y: 274, endPoint x: 296, endPoint y: 274, distance: 7.7
type paper-slider "131"
click at [296, 274] on div at bounding box center [300, 276] width 8 height 8
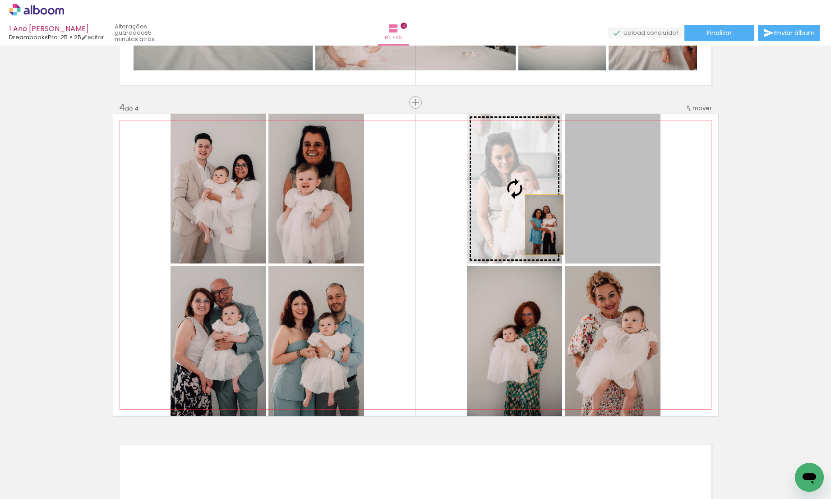
drag, startPoint x: 615, startPoint y: 227, endPoint x: 541, endPoint y: 225, distance: 74.0
click at [0, 0] on slot at bounding box center [0, 0] width 0 height 0
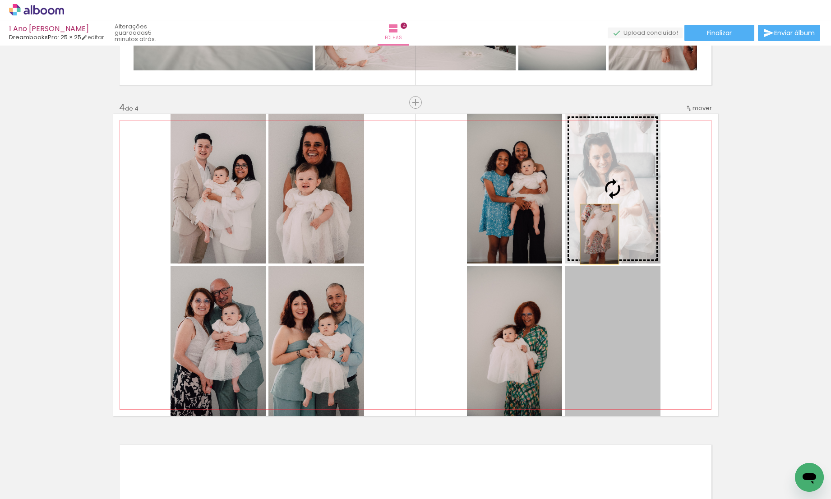
drag, startPoint x: 602, startPoint y: 343, endPoint x: 596, endPoint y: 227, distance: 116.1
click at [0, 0] on slot at bounding box center [0, 0] width 0 height 0
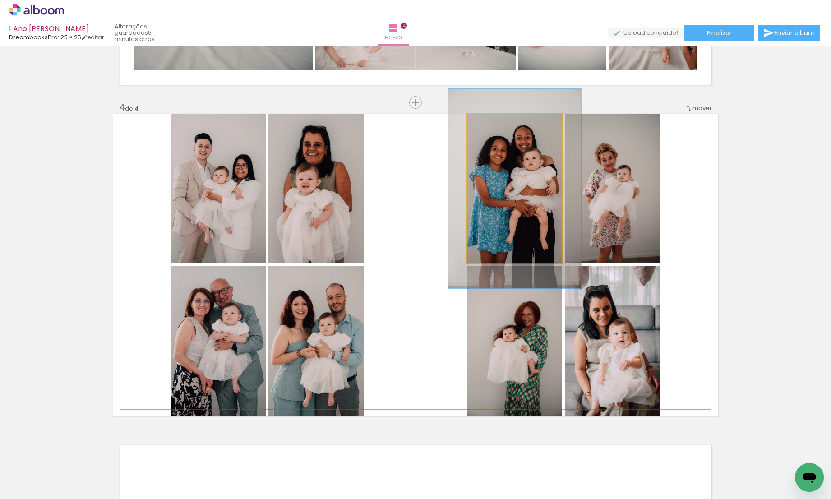
drag, startPoint x: 487, startPoint y: 122, endPoint x: 497, endPoint y: 122, distance: 10.4
type paper-slider "133"
click at [497, 122] on div at bounding box center [499, 123] width 8 height 8
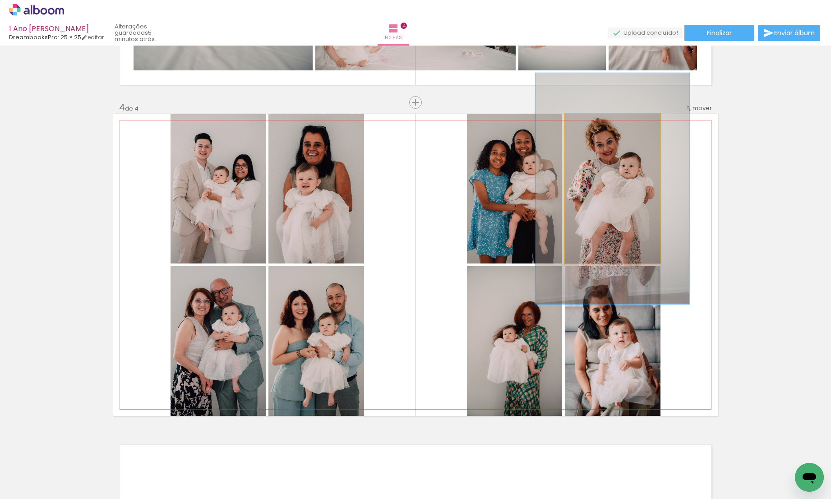
drag, startPoint x: 586, startPoint y: 123, endPoint x: 604, endPoint y: 124, distance: 17.7
type paper-slider "155"
click at [604, 124] on div at bounding box center [603, 123] width 14 height 14
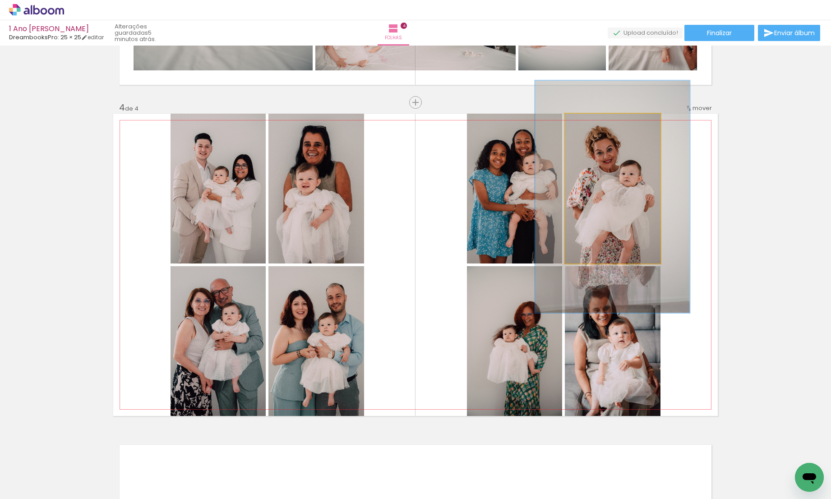
drag, startPoint x: 613, startPoint y: 190, endPoint x: 613, endPoint y: 198, distance: 8.1
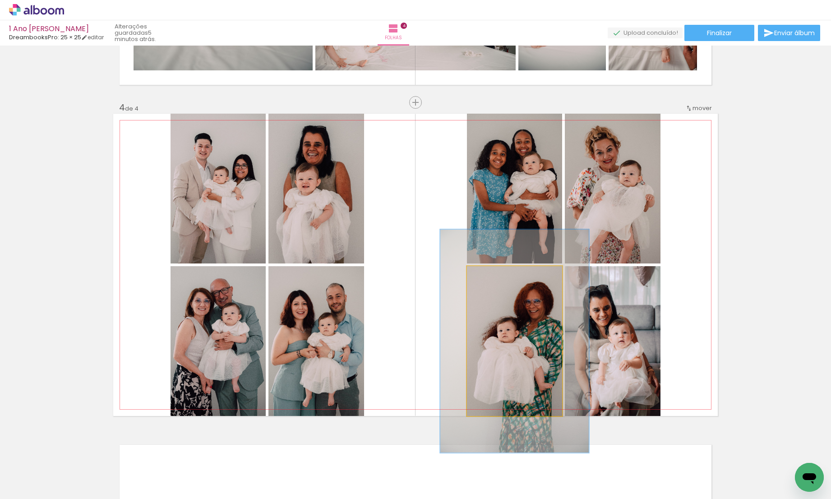
drag, startPoint x: 489, startPoint y: 274, endPoint x: 505, endPoint y: 273, distance: 15.4
type paper-slider "149"
click at [505, 273] on div at bounding box center [503, 276] width 14 height 14
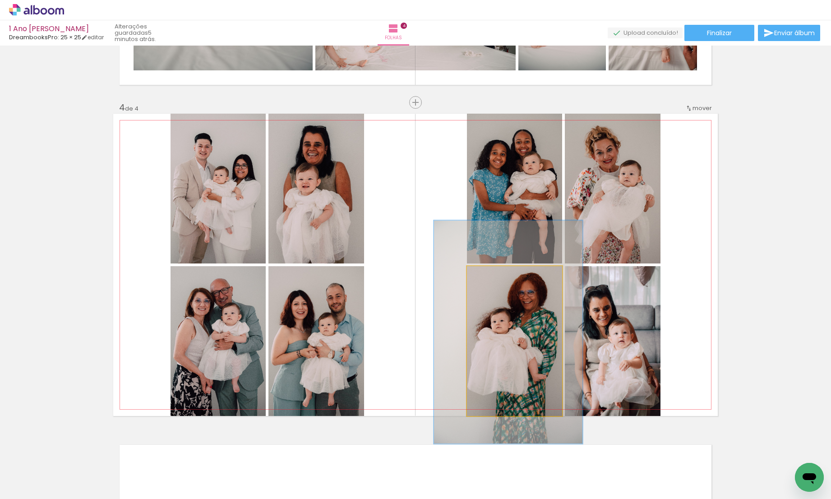
drag, startPoint x: 524, startPoint y: 346, endPoint x: 518, endPoint y: 337, distance: 11.0
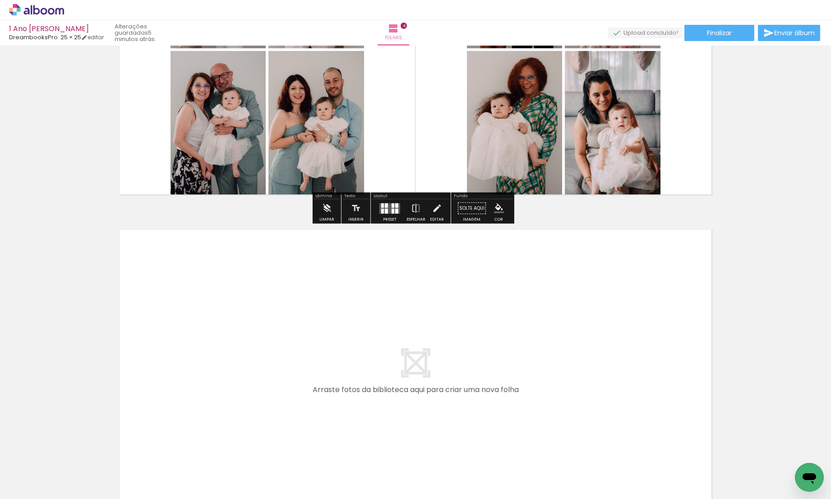
scroll to position [1263, 0]
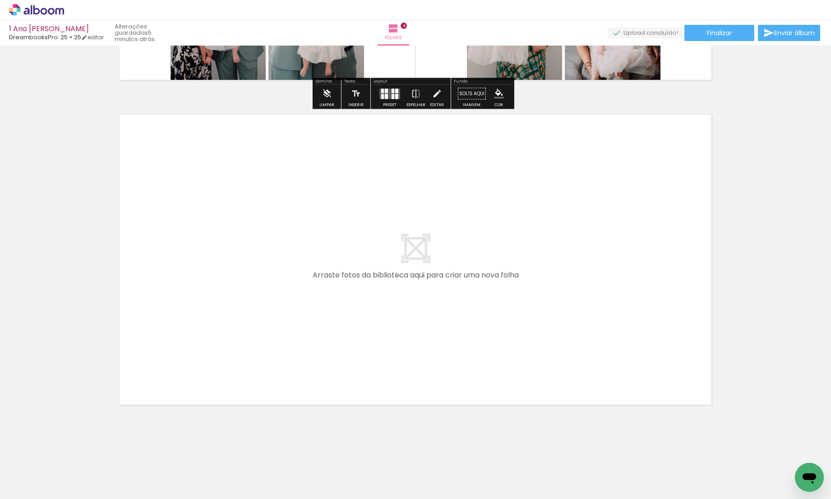
drag, startPoint x: 553, startPoint y: 471, endPoint x: 469, endPoint y: 375, distance: 127.3
click at [469, 375] on quentale-workspace at bounding box center [415, 249] width 831 height 499
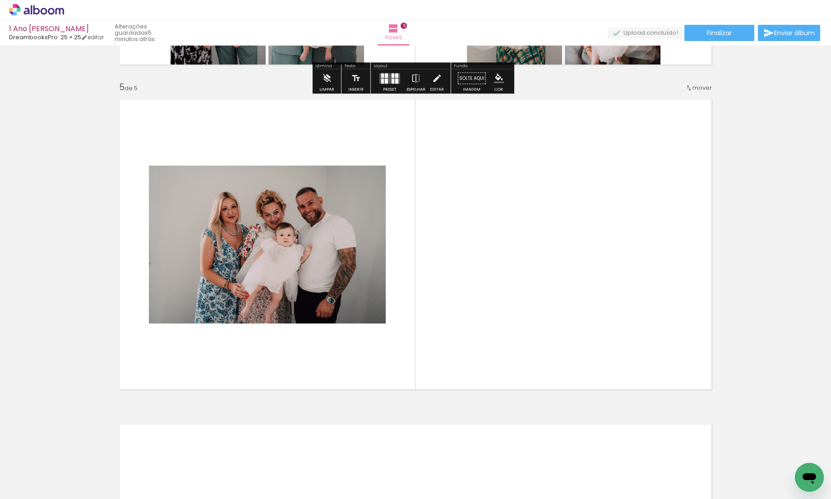
scroll to position [1279, 0]
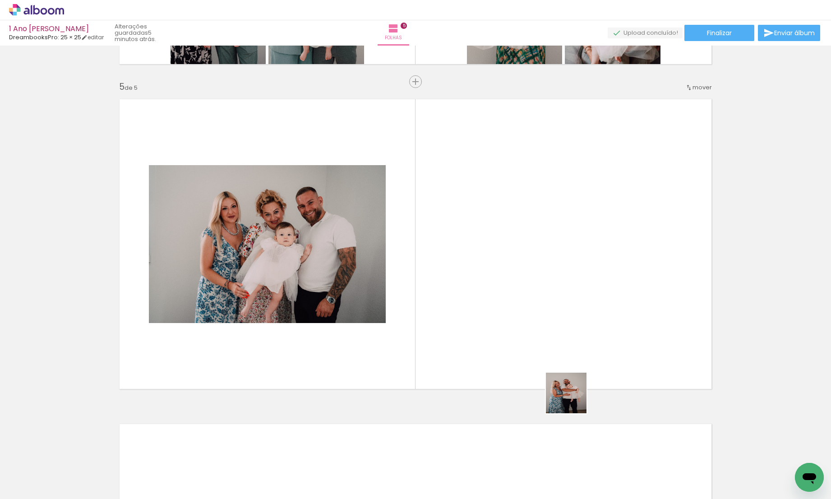
drag, startPoint x: 592, startPoint y: 460, endPoint x: 573, endPoint y: 400, distance: 63.2
click at [573, 400] on quentale-workspace at bounding box center [415, 249] width 831 height 499
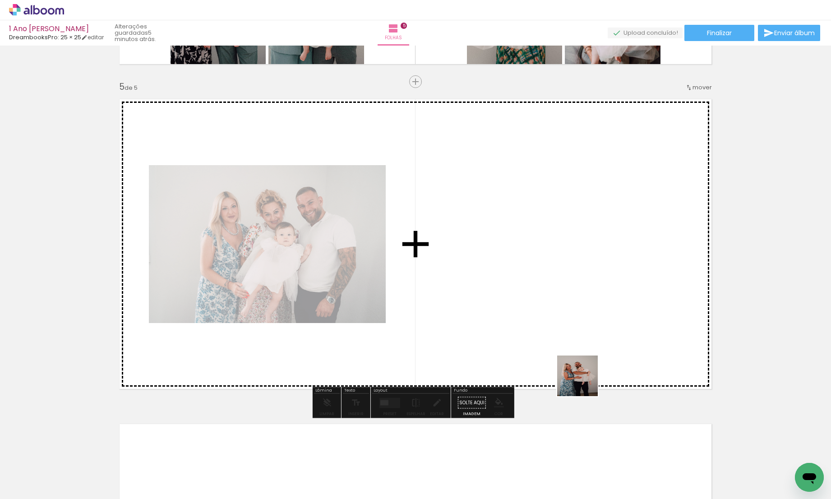
drag, startPoint x: 604, startPoint y: 478, endPoint x: 584, endPoint y: 380, distance: 99.4
click at [584, 380] on quentale-workspace at bounding box center [415, 249] width 831 height 499
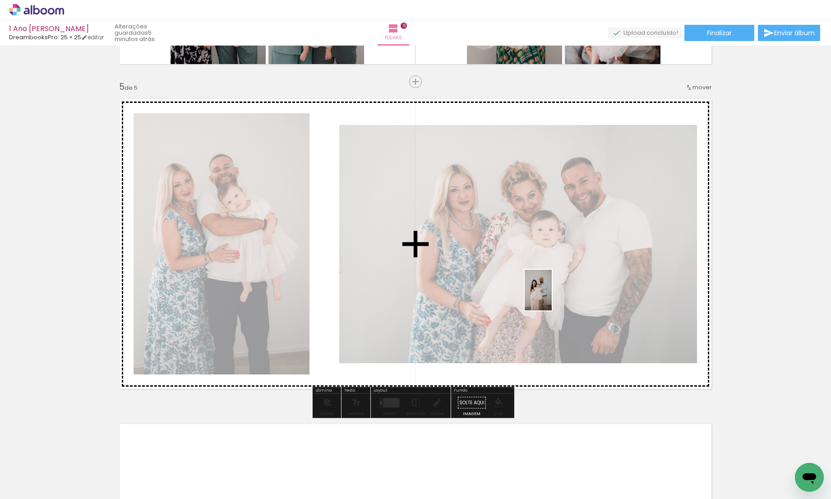
drag, startPoint x: 650, startPoint y: 476, endPoint x: 552, endPoint y: 297, distance: 204.4
click at [552, 297] on quentale-workspace at bounding box center [415, 249] width 831 height 499
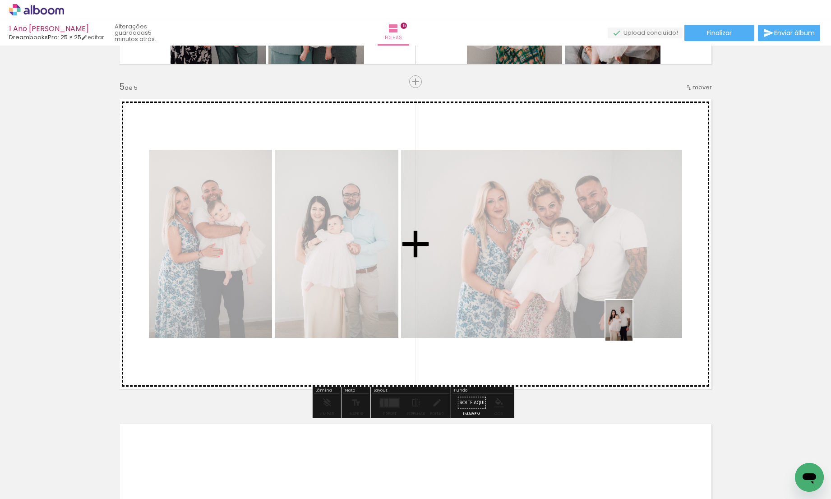
drag, startPoint x: 700, startPoint y: 479, endPoint x: 633, endPoint y: 327, distance: 166.5
click at [633, 327] on quentale-workspace at bounding box center [415, 249] width 831 height 499
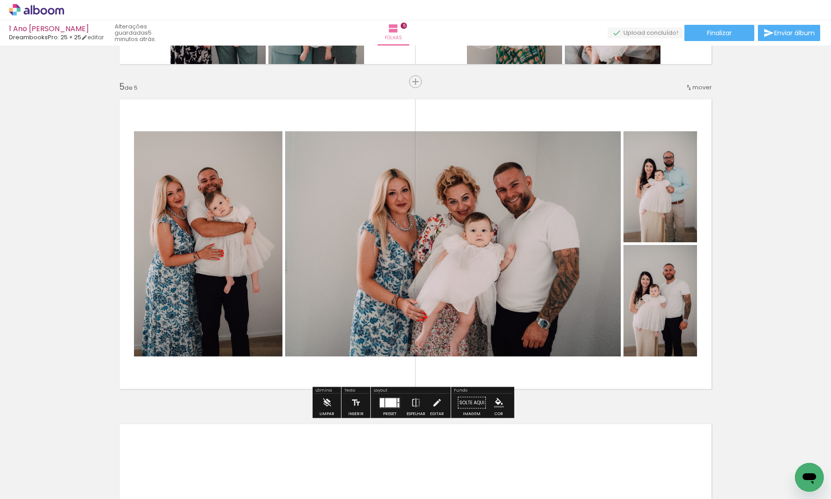
scroll to position [0, 756]
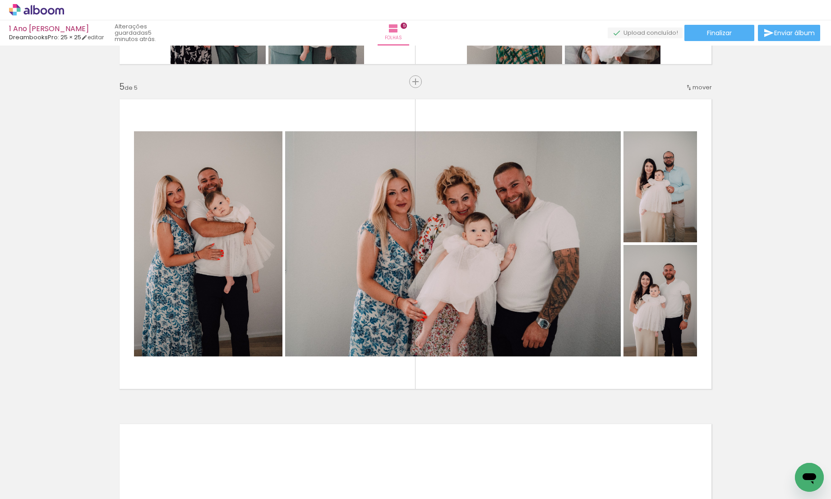
drag, startPoint x: 216, startPoint y: 496, endPoint x: 323, endPoint y: 492, distance: 107.0
click at [74, 492] on iron-horizontal-list at bounding box center [65, 471] width 18 height 56
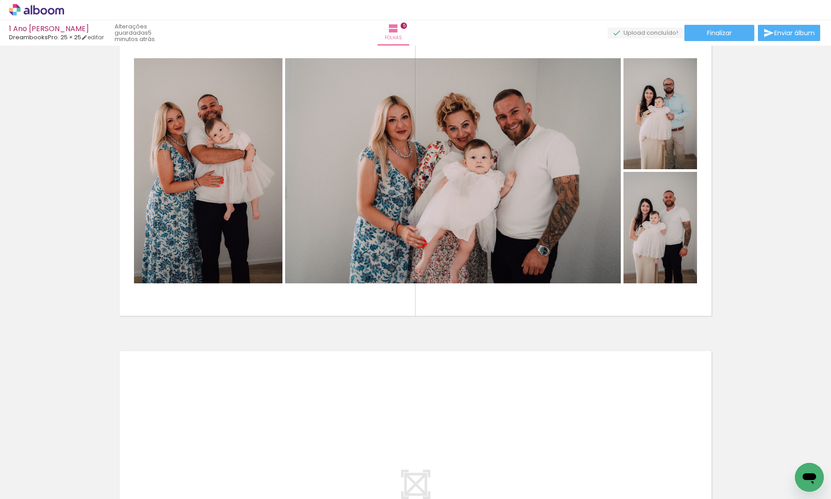
scroll to position [1354, 0]
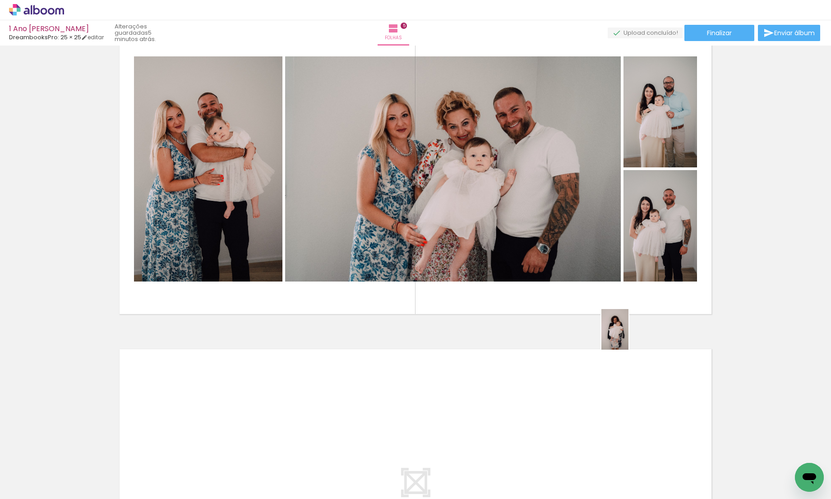
drag, startPoint x: 700, startPoint y: 481, endPoint x: 628, endPoint y: 336, distance: 162.1
click at [628, 335] on quentale-workspace at bounding box center [415, 249] width 831 height 499
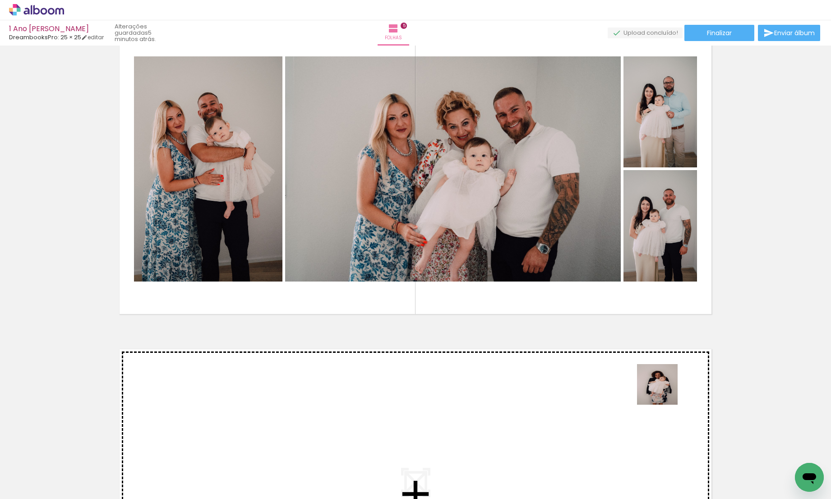
drag, startPoint x: 695, startPoint y: 473, endPoint x: 630, endPoint y: 283, distance: 201.8
click at [630, 283] on quentale-workspace at bounding box center [415, 249] width 831 height 499
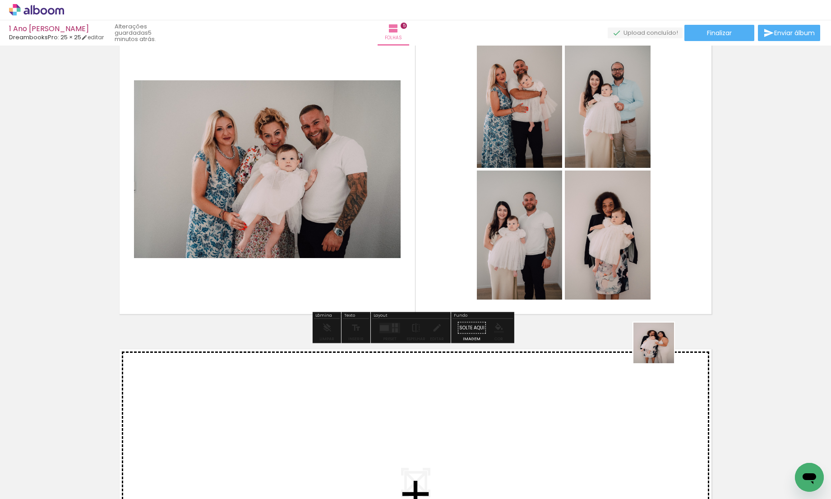
drag, startPoint x: 751, startPoint y: 478, endPoint x: 571, endPoint y: 224, distance: 310.8
click at [571, 224] on quentale-workspace at bounding box center [415, 249] width 831 height 499
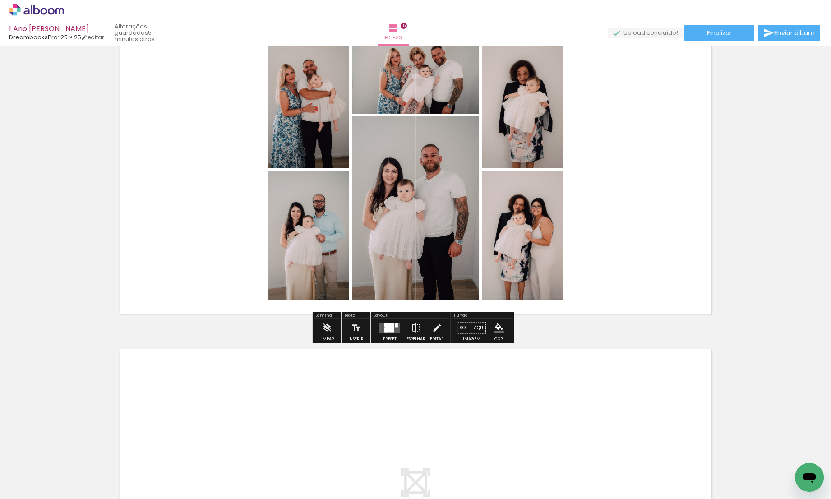
scroll to position [1352, 0]
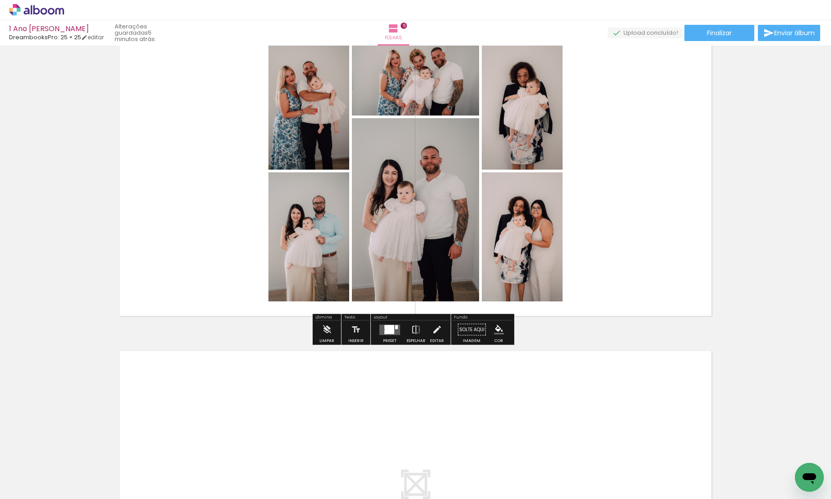
click at [389, 332] on div at bounding box center [389, 329] width 9 height 9
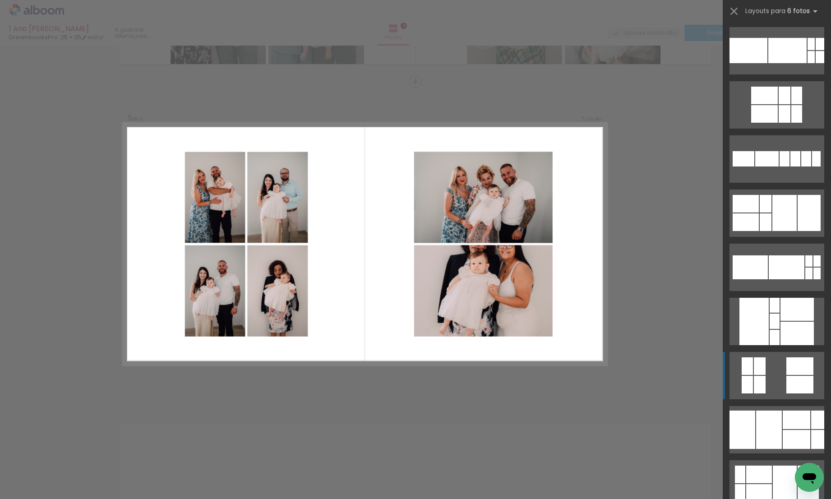
scroll to position [3252, 0]
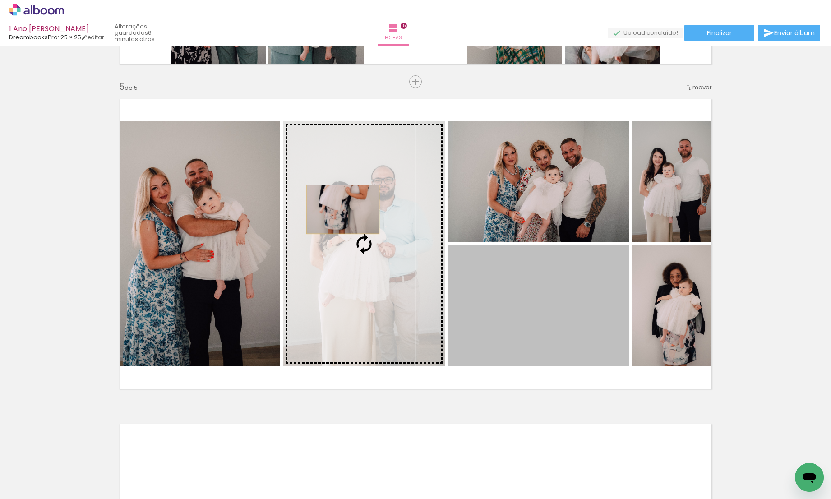
drag, startPoint x: 542, startPoint y: 317, endPoint x: 339, endPoint y: 209, distance: 229.4
click at [0, 0] on slot at bounding box center [0, 0] width 0 height 0
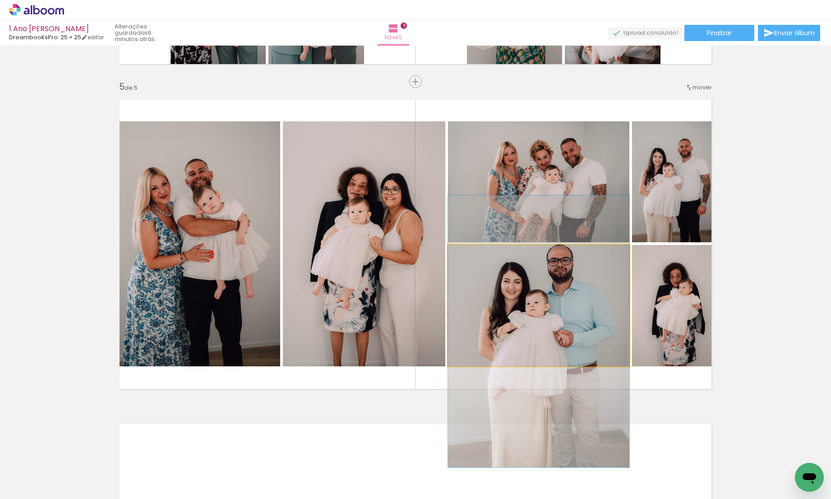
drag, startPoint x: 552, startPoint y: 319, endPoint x: 552, endPoint y: 344, distance: 25.7
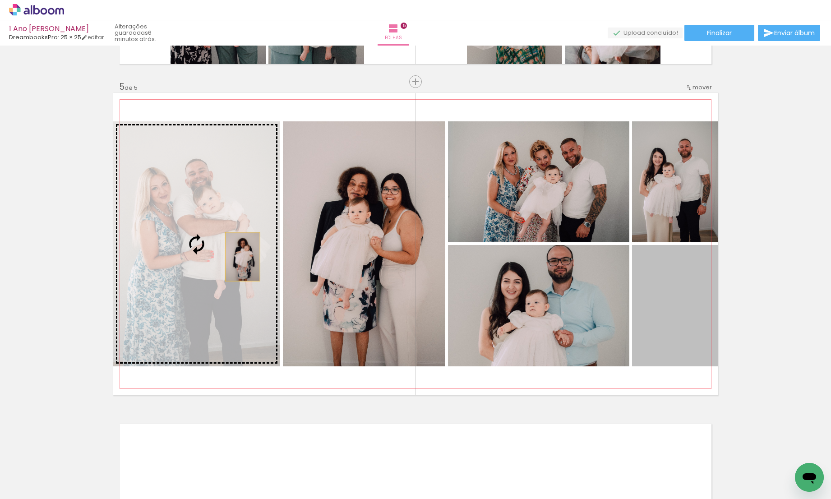
drag, startPoint x: 686, startPoint y: 341, endPoint x: 235, endPoint y: 257, distance: 458.7
click at [0, 0] on slot at bounding box center [0, 0] width 0 height 0
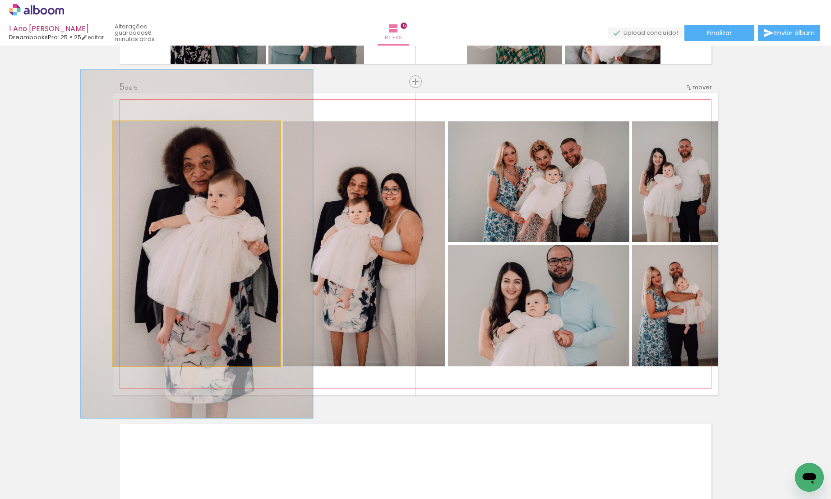
drag, startPoint x: 130, startPoint y: 133, endPoint x: 142, endPoint y: 133, distance: 12.6
click at [142, 133] on div at bounding box center [146, 131] width 14 height 14
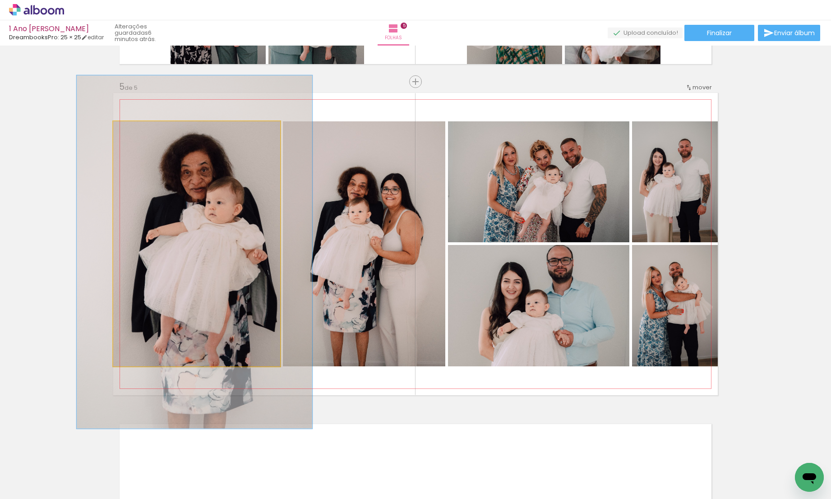
drag, startPoint x: 222, startPoint y: 257, endPoint x: 220, endPoint y: 262, distance: 5.5
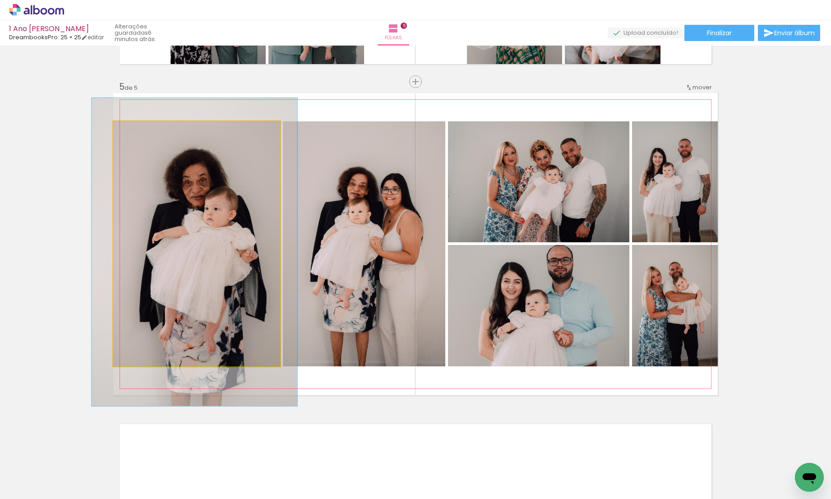
drag, startPoint x: 145, startPoint y: 132, endPoint x: 139, endPoint y: 132, distance: 6.3
type paper-slider "123"
click at [139, 132] on div at bounding box center [143, 131] width 8 height 8
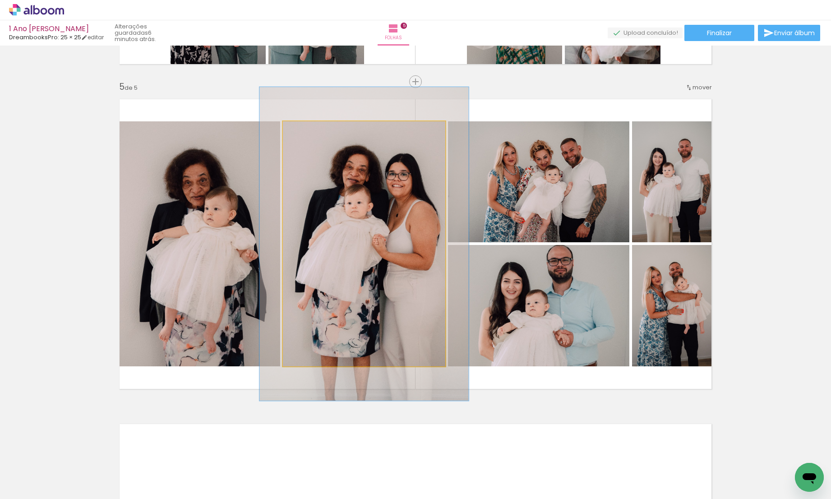
type paper-slider "128"
click at [310, 131] on div at bounding box center [313, 131] width 8 height 8
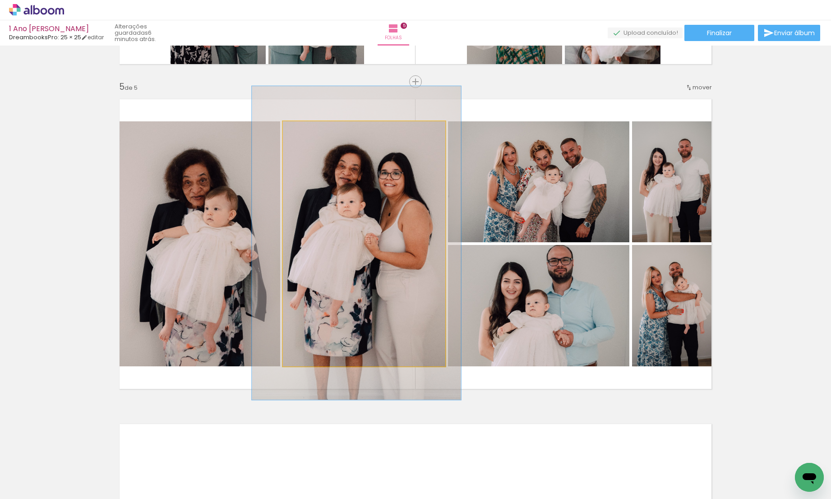
drag, startPoint x: 374, startPoint y: 218, endPoint x: 366, endPoint y: 217, distance: 7.7
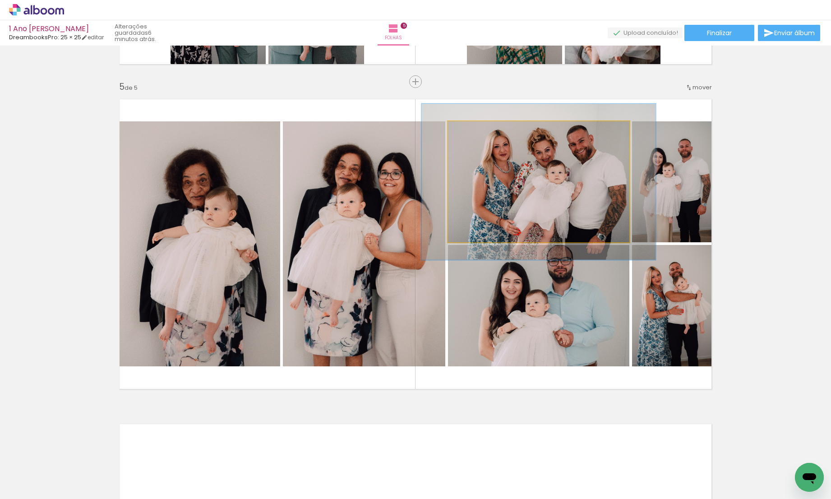
drag, startPoint x: 468, startPoint y: 131, endPoint x: 477, endPoint y: 132, distance: 9.0
type paper-slider "129"
click at [477, 132] on div at bounding box center [478, 131] width 8 height 8
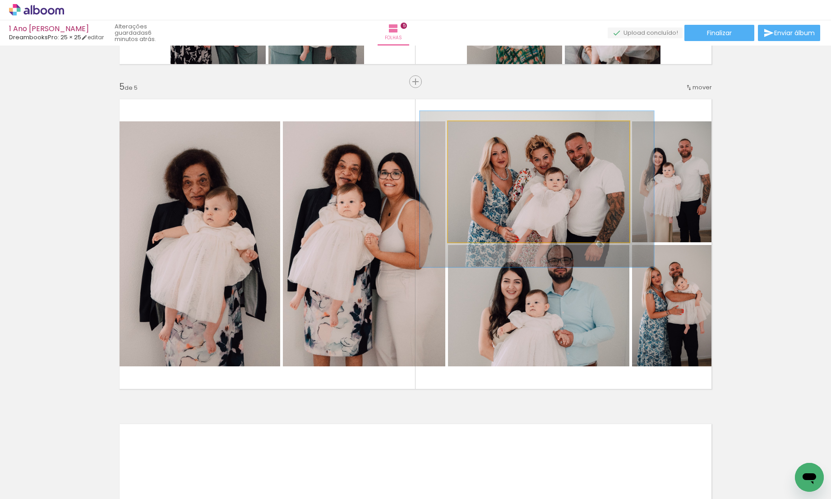
drag, startPoint x: 542, startPoint y: 176, endPoint x: 540, endPoint y: 183, distance: 7.4
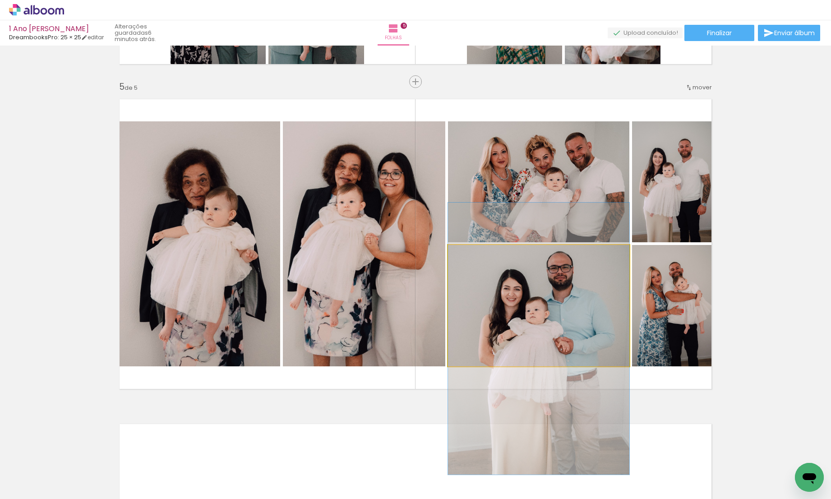
drag, startPoint x: 525, startPoint y: 309, endPoint x: 525, endPoint y: 316, distance: 7.2
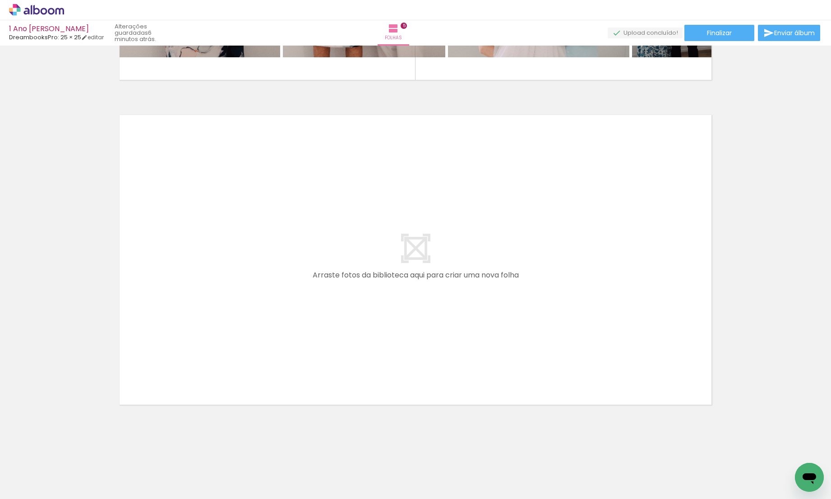
scroll to position [0, 804]
drag, startPoint x: 292, startPoint y: 496, endPoint x: 406, endPoint y: 493, distance: 114.2
click at [74, 493] on iron-horizontal-list at bounding box center [65, 471] width 18 height 56
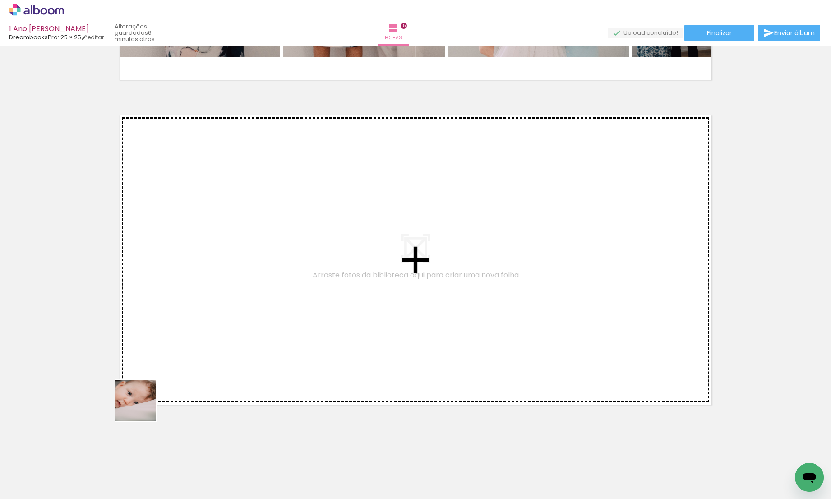
drag, startPoint x: 112, startPoint y: 479, endPoint x: 149, endPoint y: 399, distance: 88.3
click at [149, 399] on quentale-workspace at bounding box center [415, 249] width 831 height 499
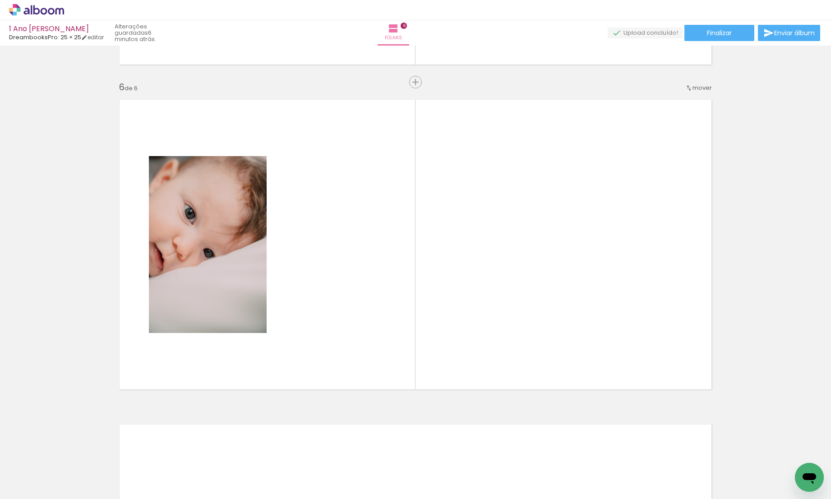
scroll to position [1604, 0]
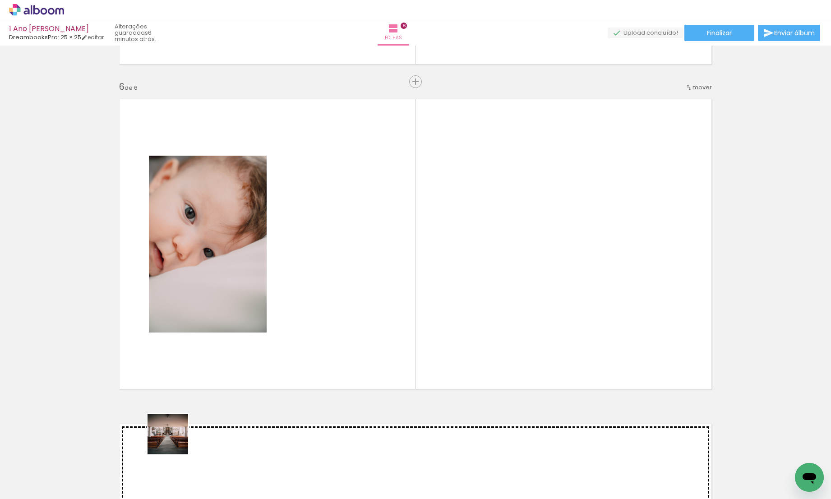
drag, startPoint x: 157, startPoint y: 483, endPoint x: 223, endPoint y: 338, distance: 158.7
click at [223, 338] on quentale-workspace at bounding box center [415, 249] width 831 height 499
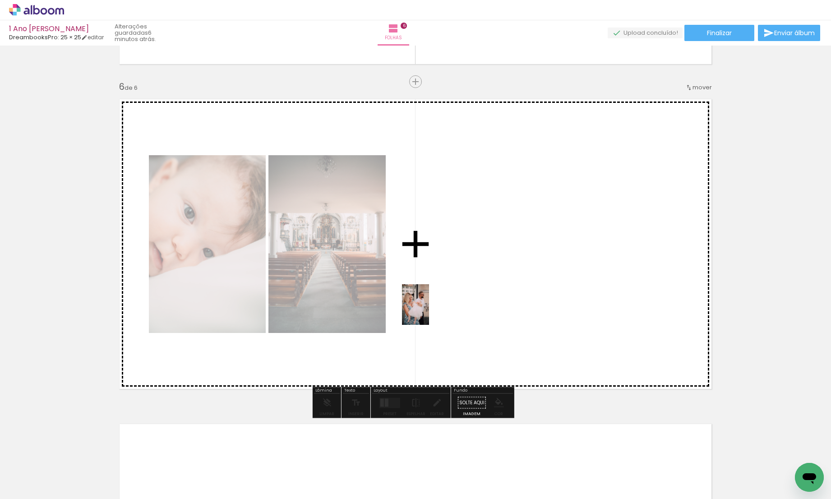
drag, startPoint x: 232, startPoint y: 454, endPoint x: 429, endPoint y: 311, distance: 242.8
click at [429, 311] on quentale-workspace at bounding box center [415, 249] width 831 height 499
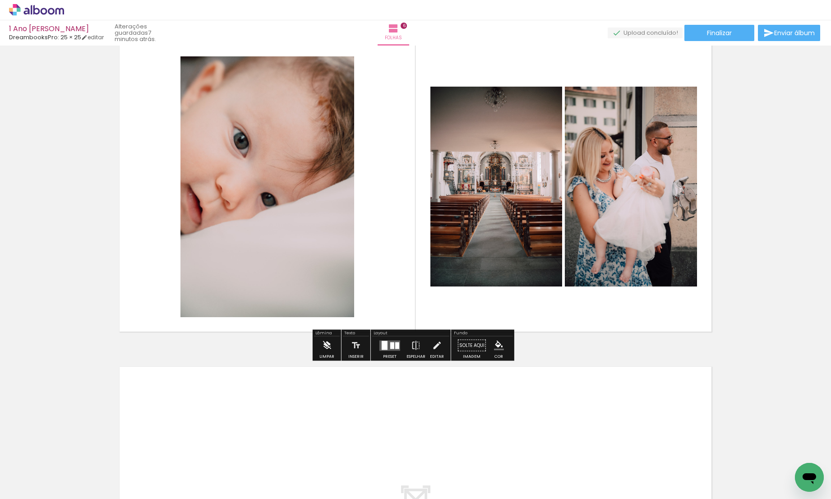
scroll to position [1913, 0]
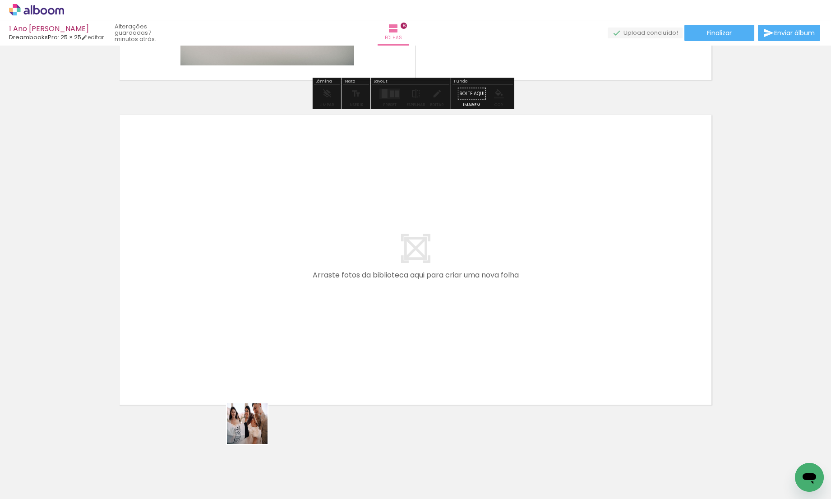
drag, startPoint x: 257, startPoint y: 474, endPoint x: 261, endPoint y: 368, distance: 106.6
click at [261, 368] on quentale-workspace at bounding box center [415, 249] width 831 height 499
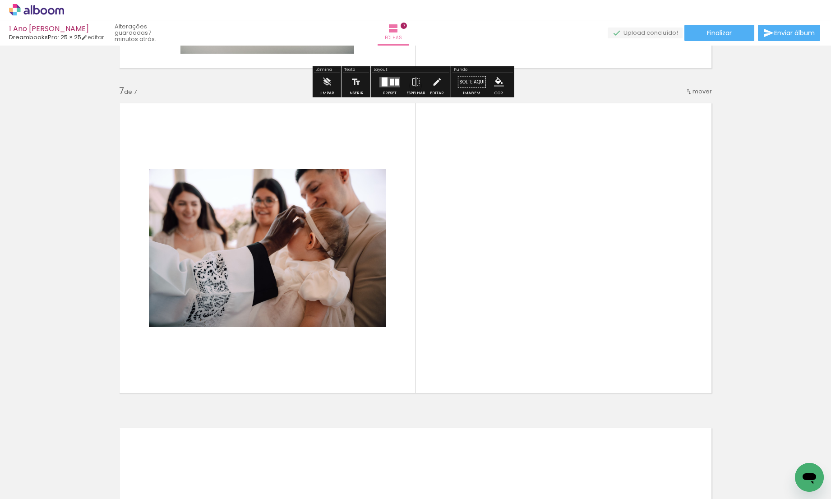
scroll to position [1929, 0]
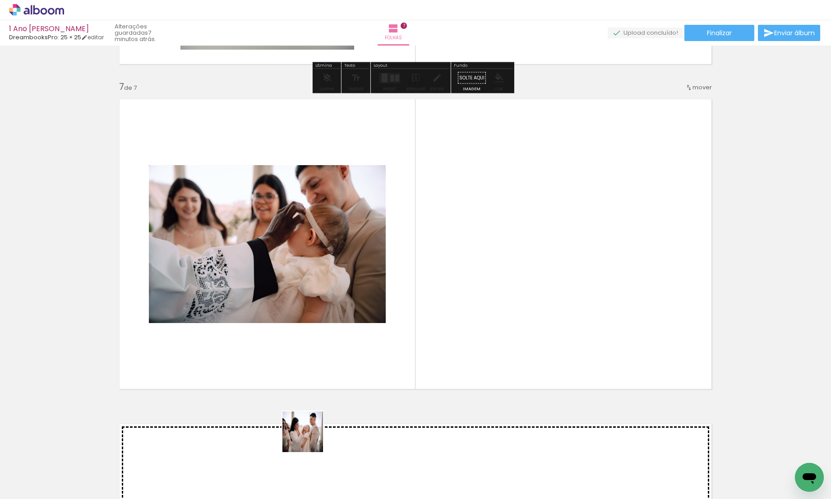
drag, startPoint x: 302, startPoint y: 472, endPoint x: 349, endPoint y: 307, distance: 171.4
click at [349, 307] on quentale-workspace at bounding box center [415, 249] width 831 height 499
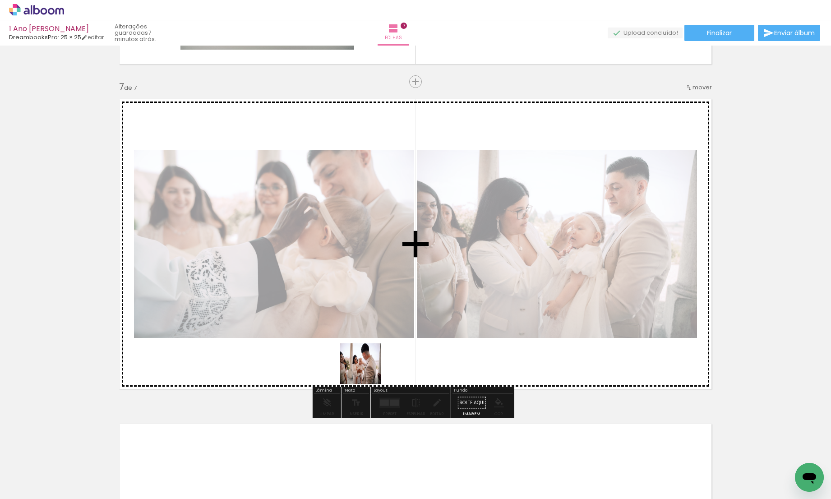
drag, startPoint x: 365, startPoint y: 477, endPoint x: 376, endPoint y: 295, distance: 182.2
click at [376, 295] on quentale-workspace at bounding box center [415, 249] width 831 height 499
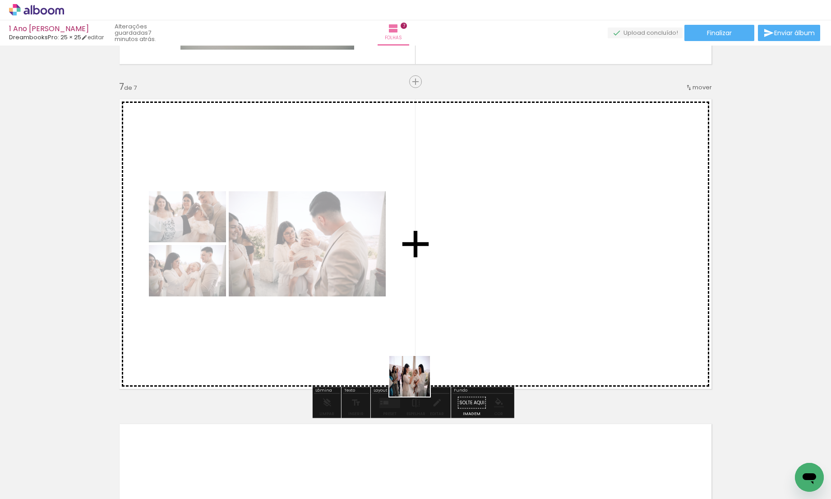
drag, startPoint x: 414, startPoint y: 402, endPoint x: 436, endPoint y: 316, distance: 88.6
click at [436, 316] on quentale-workspace at bounding box center [415, 249] width 831 height 499
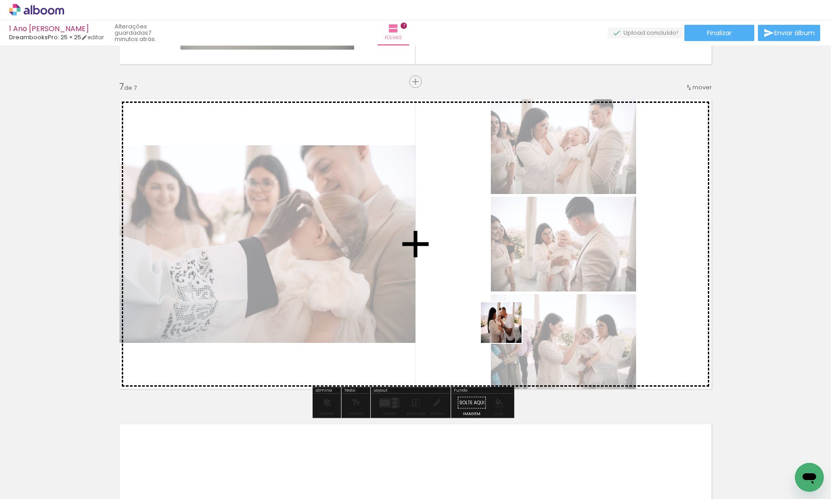
drag, startPoint x: 459, startPoint y: 472, endPoint x: 508, endPoint y: 329, distance: 150.7
click at [508, 329] on quentale-workspace at bounding box center [415, 249] width 831 height 499
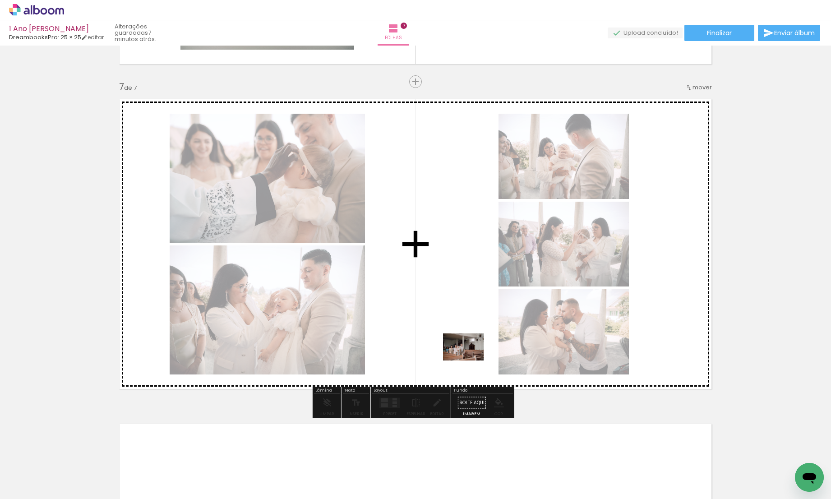
drag, startPoint x: 522, startPoint y: 478, endPoint x: 469, endPoint y: 358, distance: 130.6
click at [469, 358] on quentale-workspace at bounding box center [415, 249] width 831 height 499
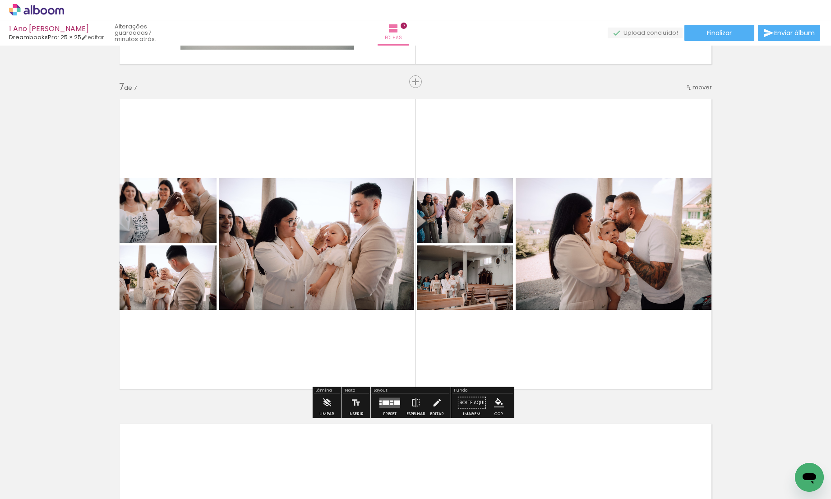
click at [388, 405] on quentale-layouter at bounding box center [390, 403] width 21 height 10
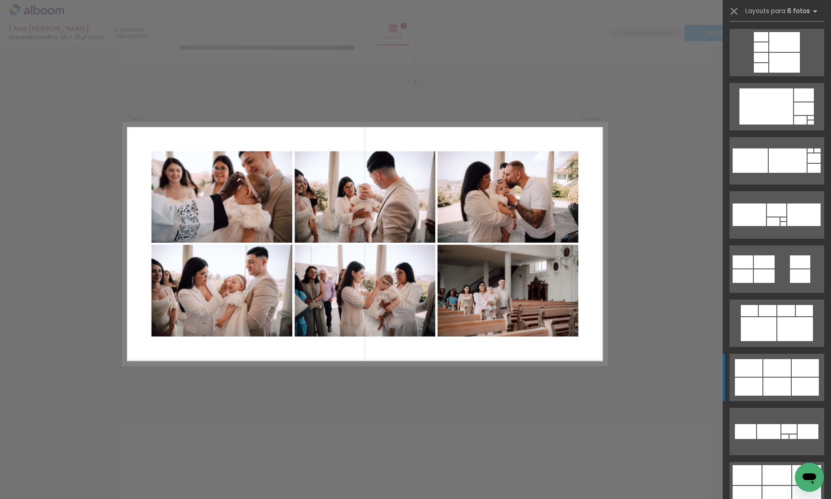
scroll to position [1917, 0]
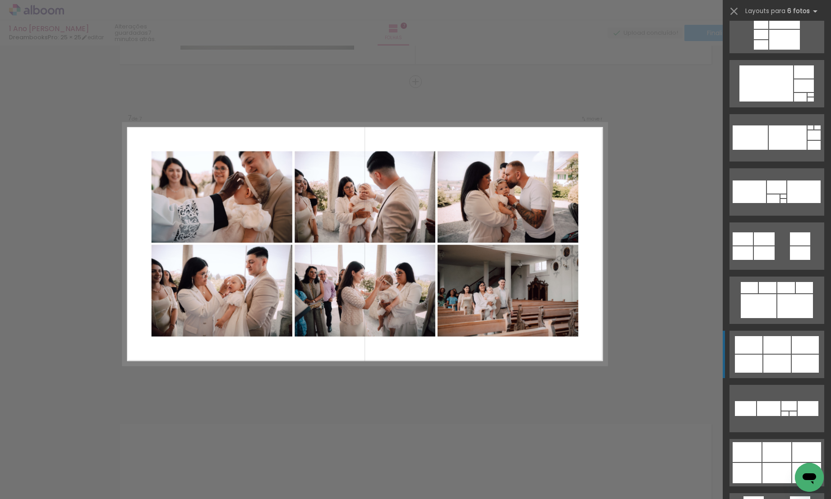
click at [776, 363] on div at bounding box center [778, 364] width 28 height 18
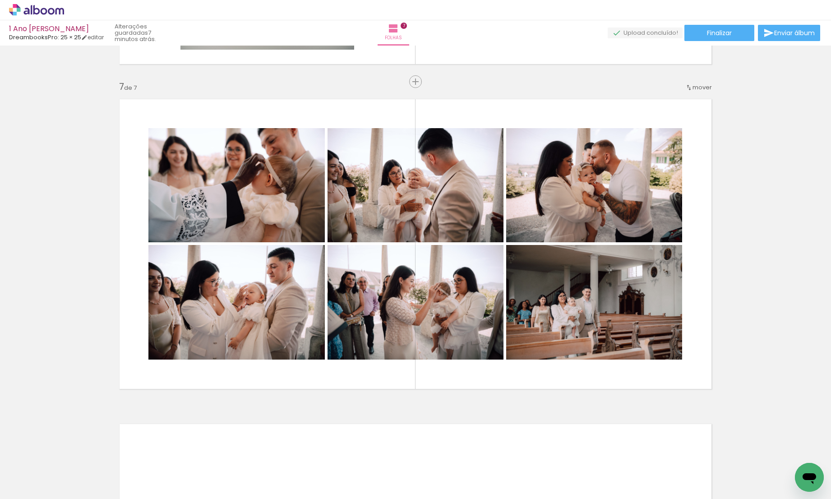
scroll to position [1930, 0]
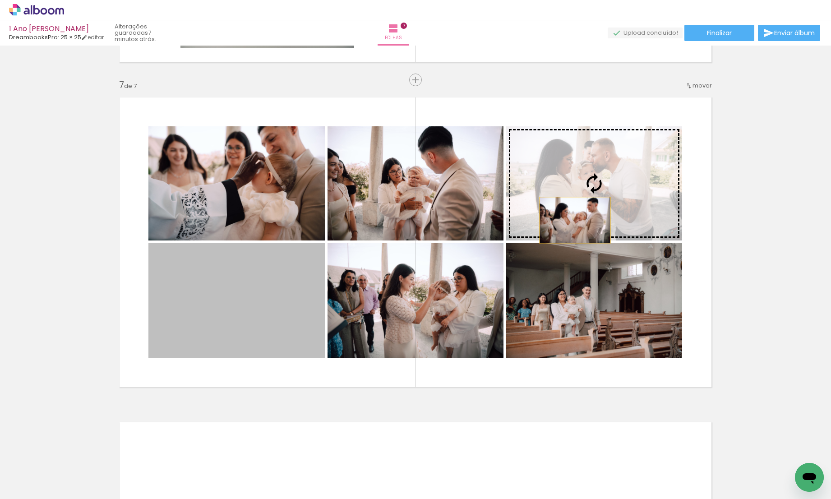
drag, startPoint x: 233, startPoint y: 332, endPoint x: 572, endPoint y: 220, distance: 356.9
click at [0, 0] on slot at bounding box center [0, 0] width 0 height 0
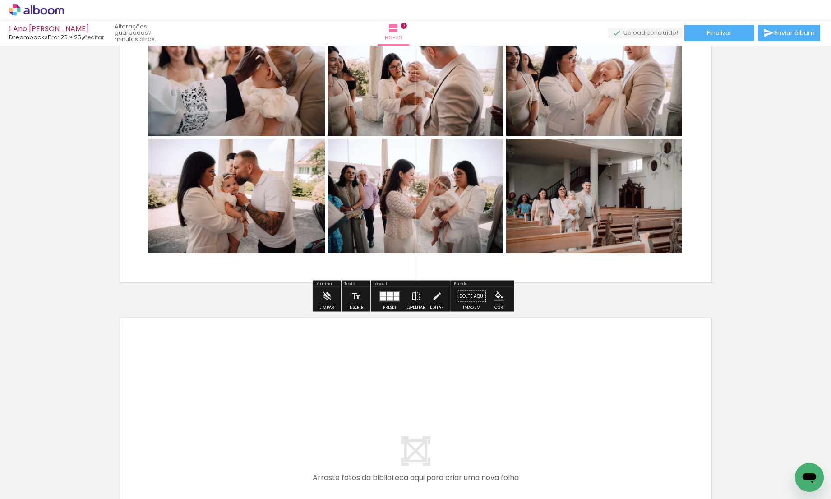
scroll to position [2238, 0]
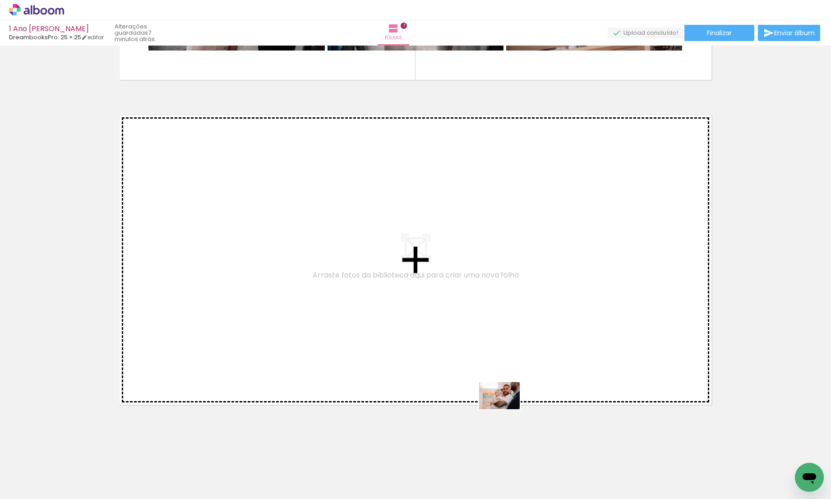
drag, startPoint x: 558, startPoint y: 480, endPoint x: 506, endPoint y: 409, distance: 87.8
click at [506, 409] on quentale-workspace at bounding box center [415, 249] width 831 height 499
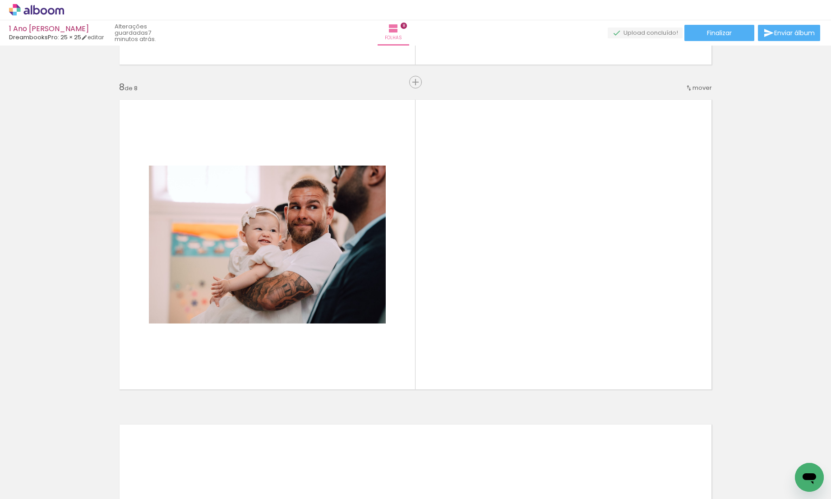
scroll to position [2253, 0]
drag, startPoint x: 612, startPoint y: 480, endPoint x: 554, endPoint y: 371, distance: 123.6
click at [554, 371] on quentale-workspace at bounding box center [415, 249] width 831 height 499
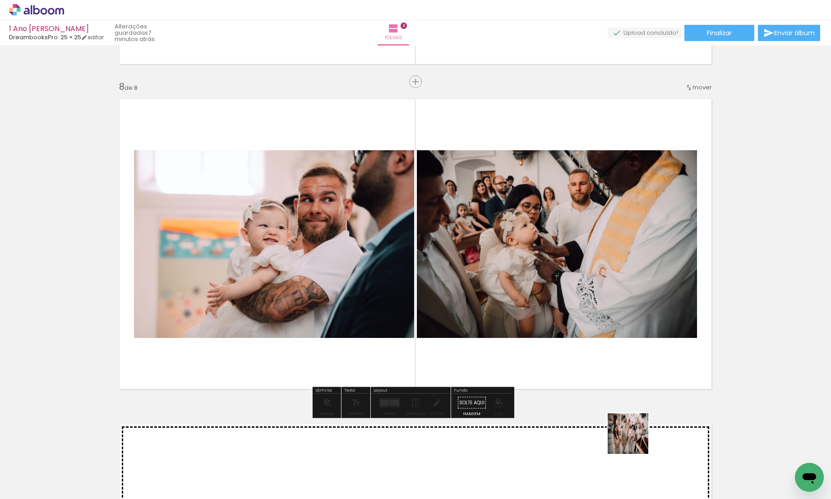
drag, startPoint x: 648, startPoint y: 471, endPoint x: 592, endPoint y: 349, distance: 133.7
click at [592, 349] on quentale-workspace at bounding box center [415, 249] width 831 height 499
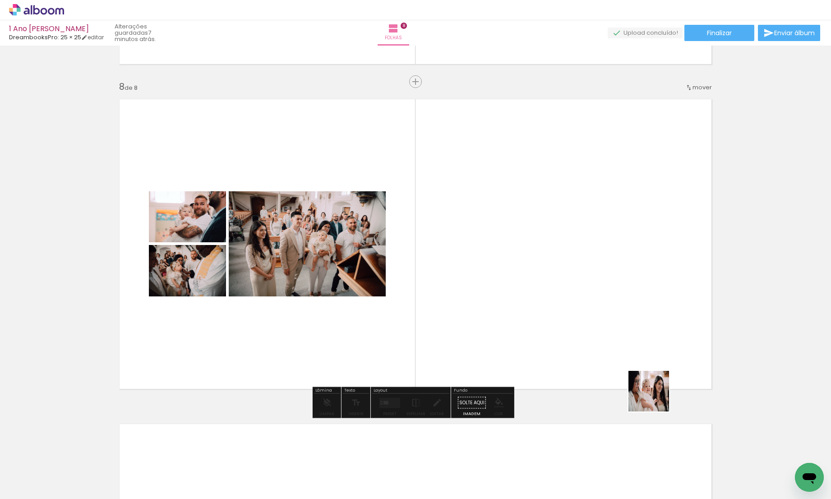
drag, startPoint x: 714, startPoint y: 474, endPoint x: 575, endPoint y: 314, distance: 211.8
click at [575, 314] on quentale-workspace at bounding box center [415, 249] width 831 height 499
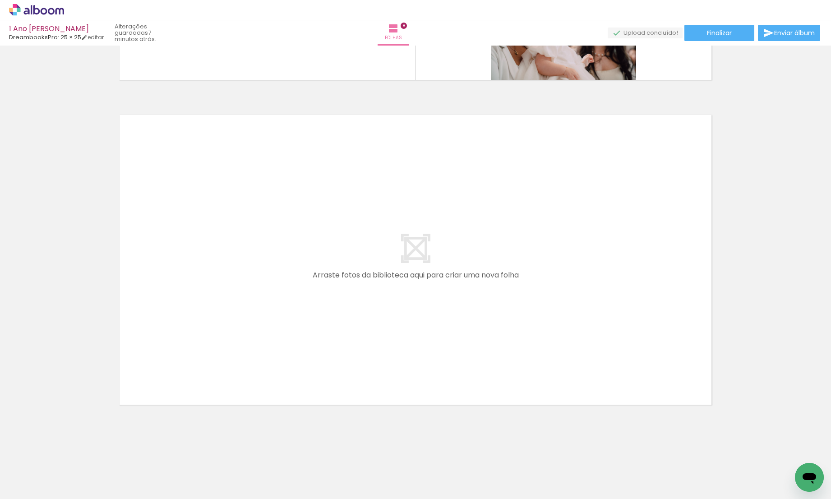
scroll to position [0, 1464]
drag, startPoint x: 358, startPoint y: 497, endPoint x: 423, endPoint y: 490, distance: 65.8
click at [74, 490] on iron-horizontal-list at bounding box center [65, 471] width 18 height 56
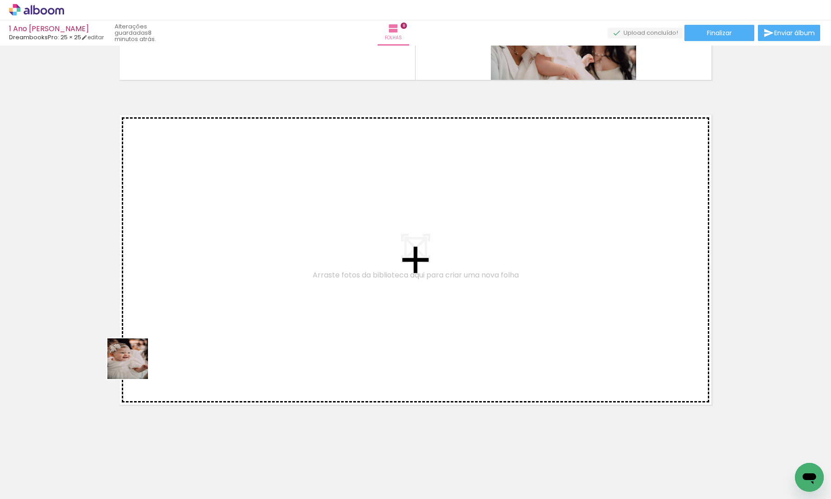
drag, startPoint x: 120, startPoint y: 421, endPoint x: 141, endPoint y: 344, distance: 79.7
click at [141, 344] on quentale-workspace at bounding box center [415, 249] width 831 height 499
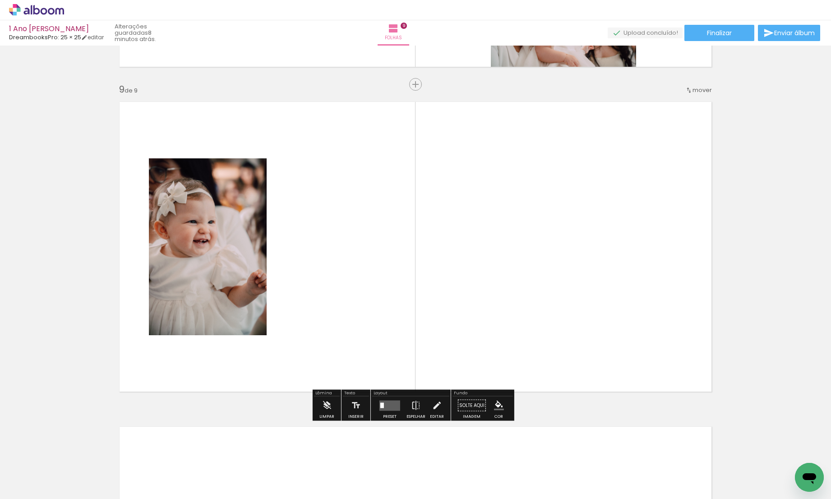
scroll to position [2578, 0]
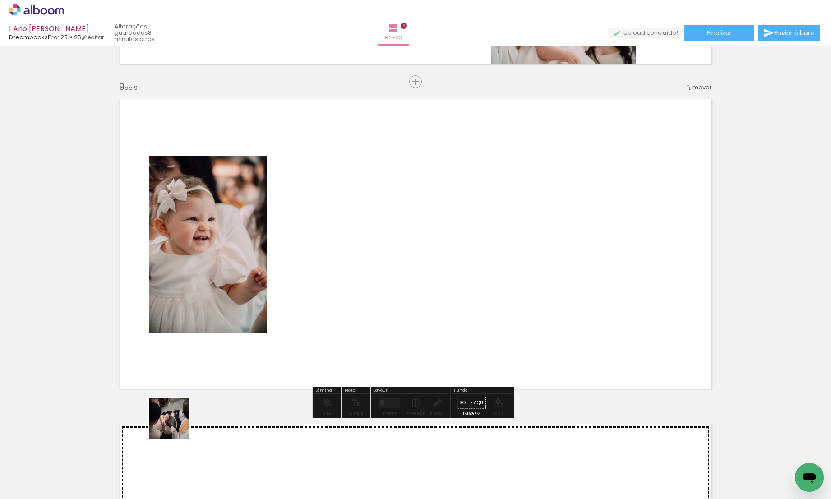
drag, startPoint x: 159, startPoint y: 468, endPoint x: 272, endPoint y: 314, distance: 190.8
click at [272, 314] on quentale-workspace at bounding box center [415, 249] width 831 height 499
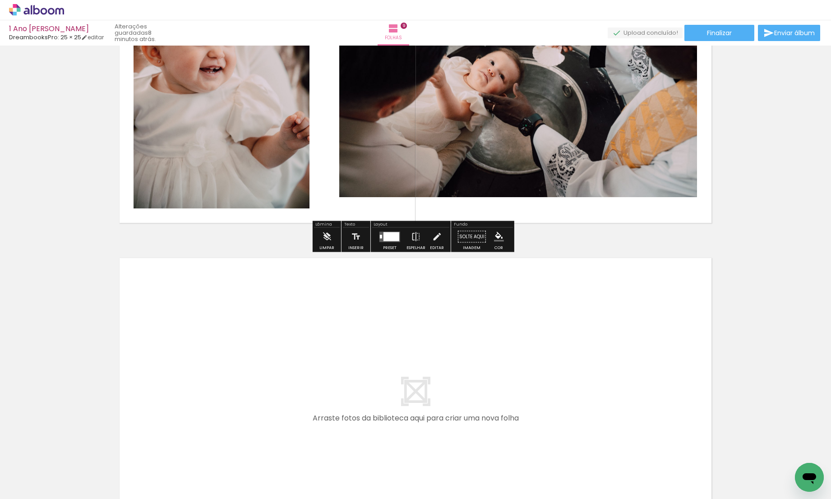
scroll to position [2768, 0]
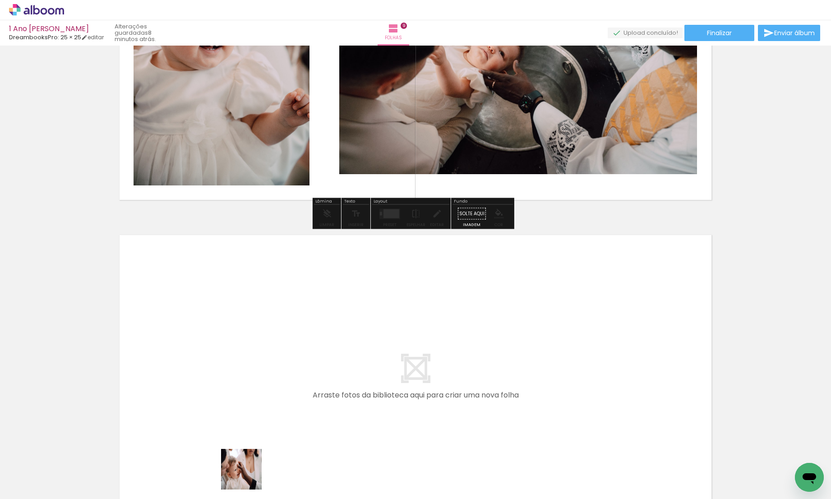
drag, startPoint x: 248, startPoint y: 476, endPoint x: 245, endPoint y: 372, distance: 103.9
click at [245, 372] on quentale-workspace at bounding box center [415, 249] width 831 height 499
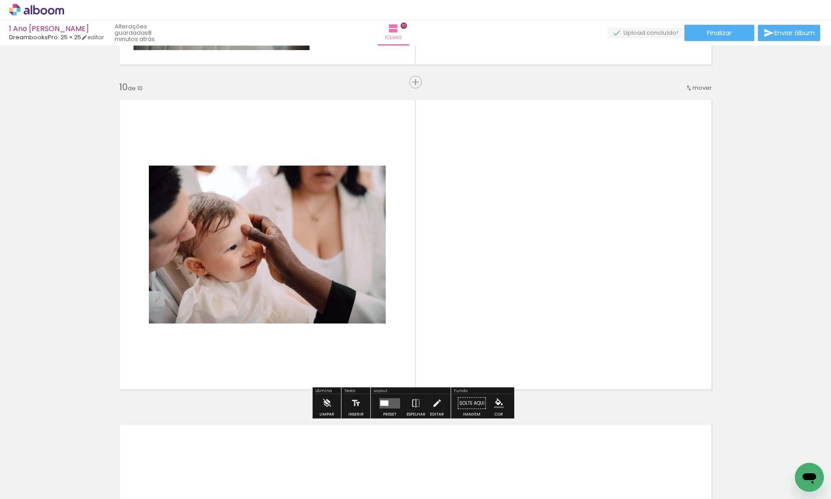
scroll to position [2903, 0]
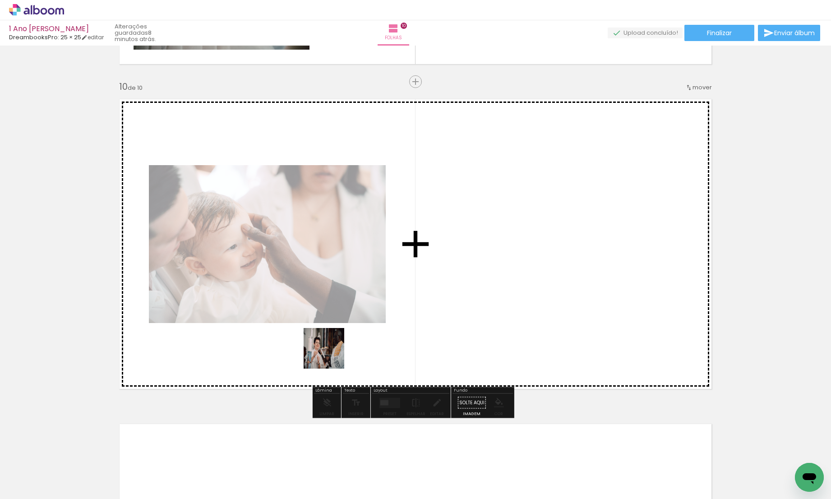
drag, startPoint x: 302, startPoint y: 477, endPoint x: 352, endPoint y: 312, distance: 172.9
click at [352, 312] on quentale-workspace at bounding box center [415, 249] width 831 height 499
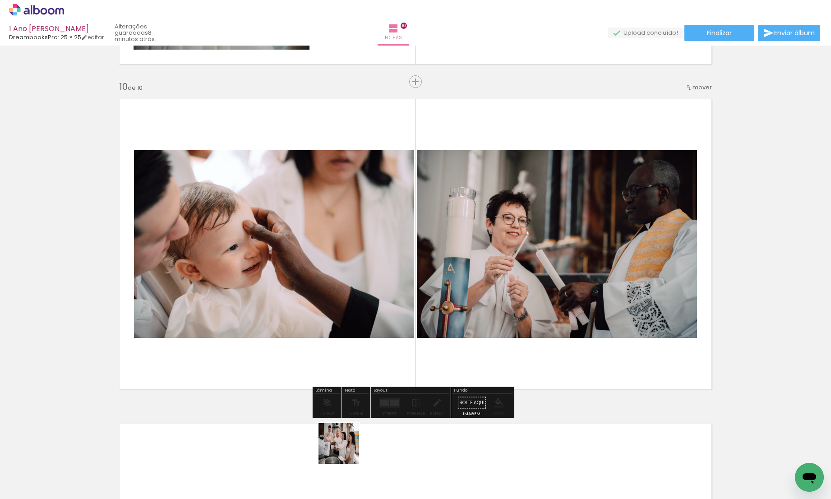
drag, startPoint x: 346, startPoint y: 450, endPoint x: 332, endPoint y: 326, distance: 124.9
click at [332, 326] on quentale-workspace at bounding box center [415, 249] width 831 height 499
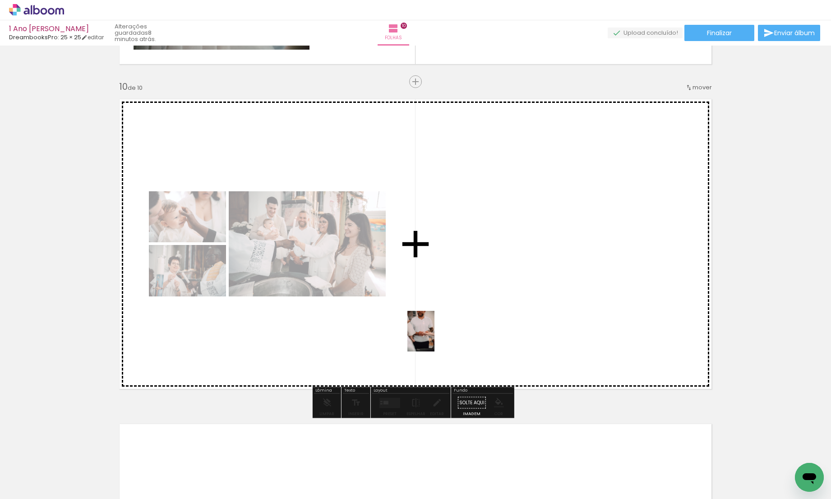
drag, startPoint x: 396, startPoint y: 472, endPoint x: 435, endPoint y: 338, distance: 139.0
click at [435, 338] on quentale-workspace at bounding box center [415, 249] width 831 height 499
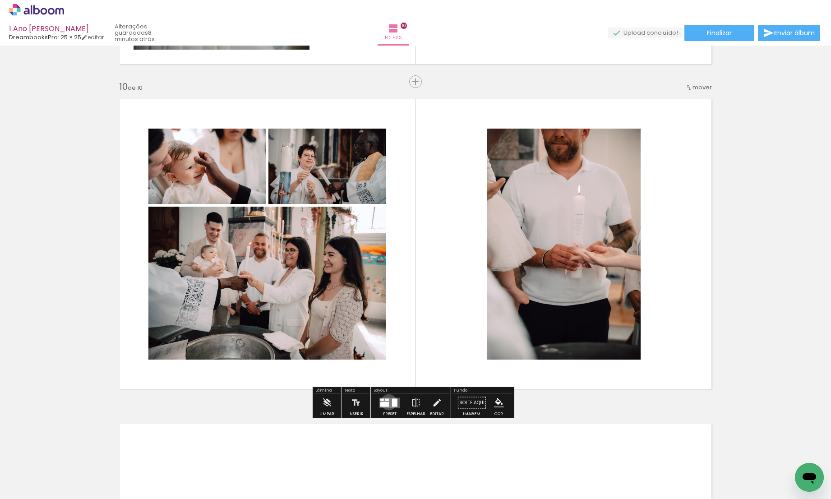
click at [387, 402] on div at bounding box center [384, 404] width 9 height 5
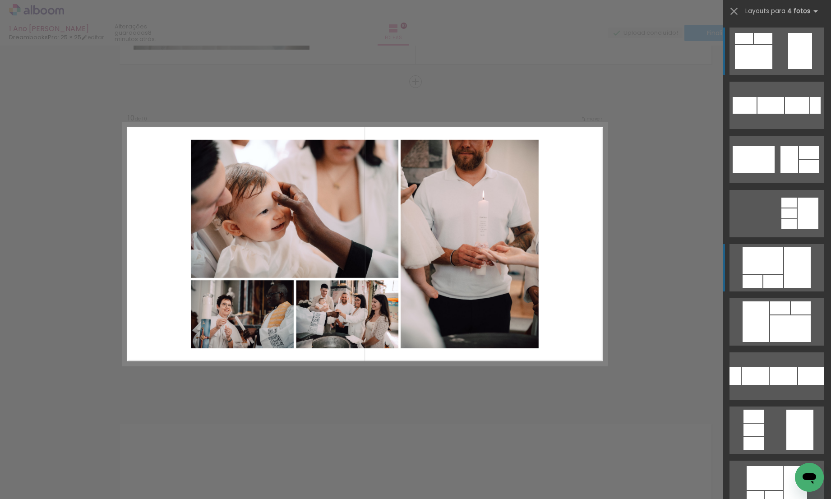
click at [754, 274] on div at bounding box center [763, 260] width 41 height 27
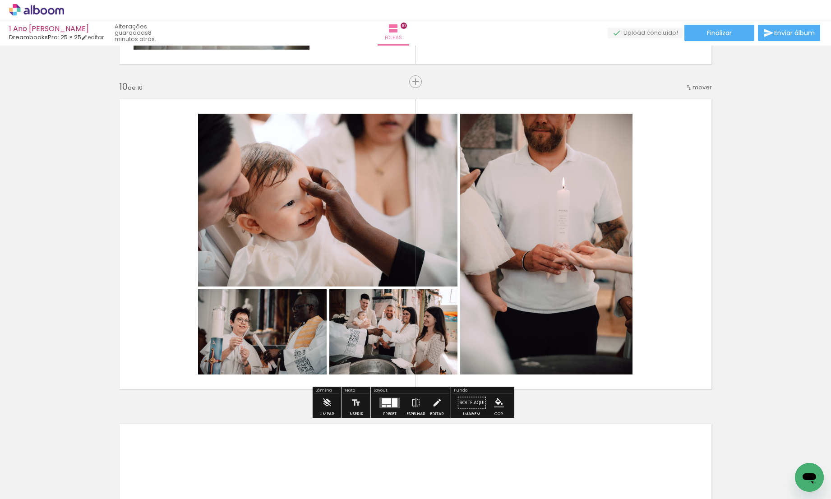
click at [385, 404] on quentale-layouter at bounding box center [390, 403] width 21 height 10
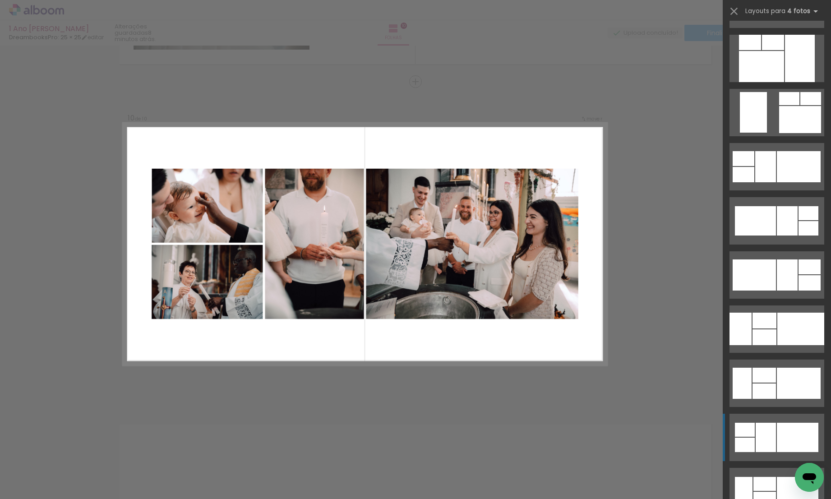
scroll to position [2128, 0]
